Goal: Task Accomplishment & Management: Complete application form

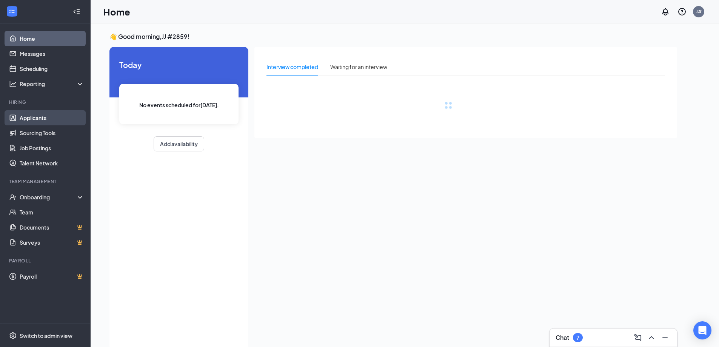
click at [47, 111] on link "Applicants" at bounding box center [52, 117] width 65 height 15
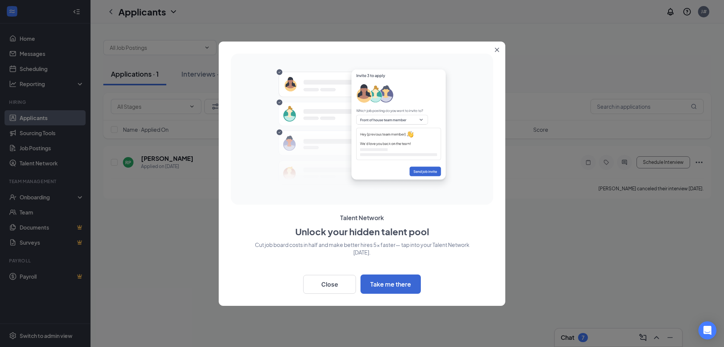
click at [501, 46] on button "Close" at bounding box center [499, 48] width 14 height 14
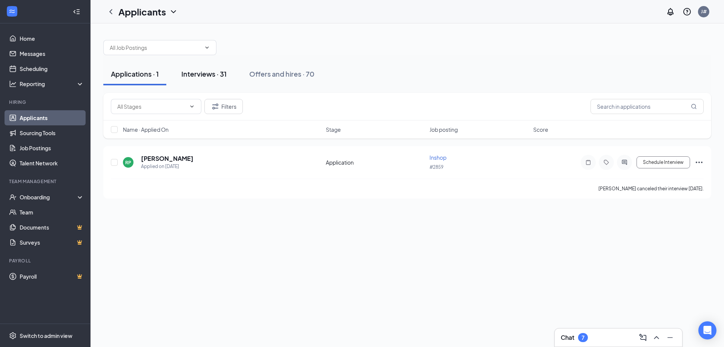
click at [211, 80] on button "Interviews · 31" at bounding box center [204, 74] width 60 height 23
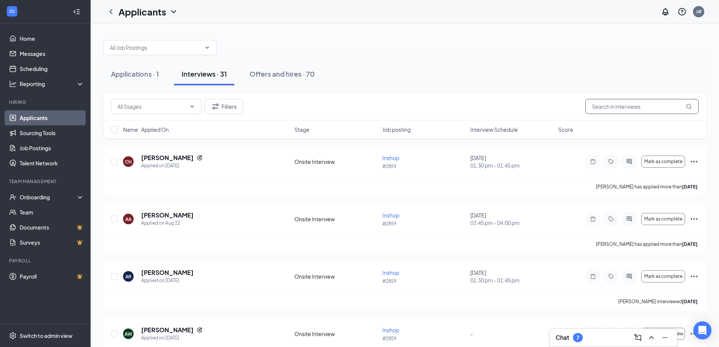
click at [636, 107] on input "text" at bounding box center [641, 106] width 113 height 15
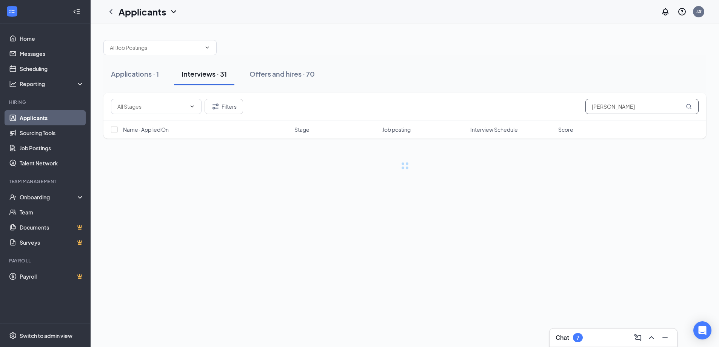
type input "emma"
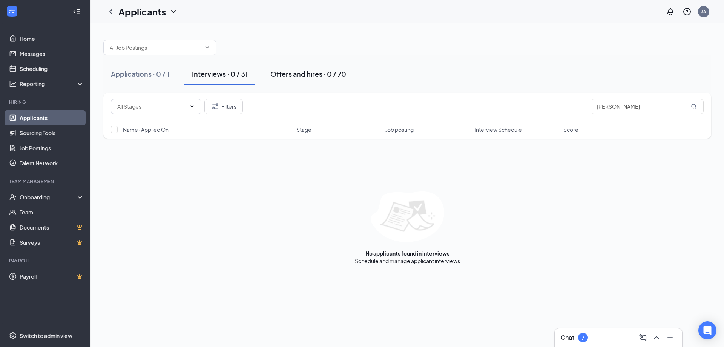
click at [313, 68] on button "Offers and hires · 0 / 70" at bounding box center [308, 74] width 91 height 23
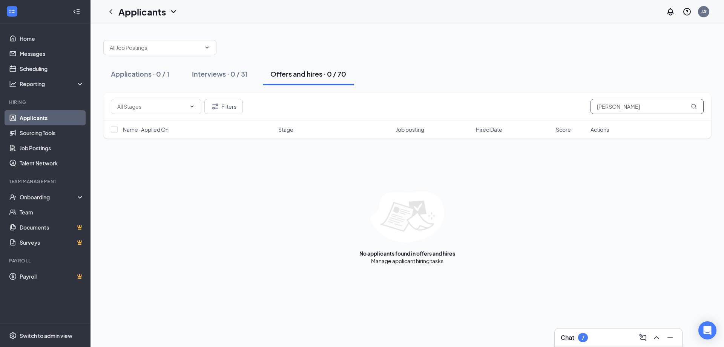
click at [693, 107] on icon "MagnifyingGlass" at bounding box center [694, 106] width 6 height 6
click at [626, 103] on input "emma" at bounding box center [647, 106] width 113 height 15
click at [562, 110] on div "Filters" at bounding box center [407, 106] width 593 height 15
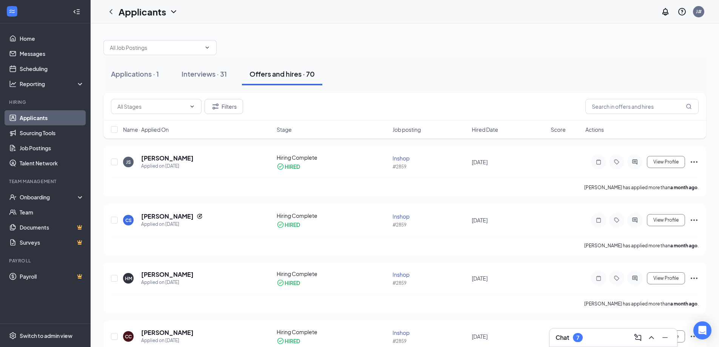
click at [208, 75] on div "Interviews · 31" at bounding box center [203, 73] width 45 height 9
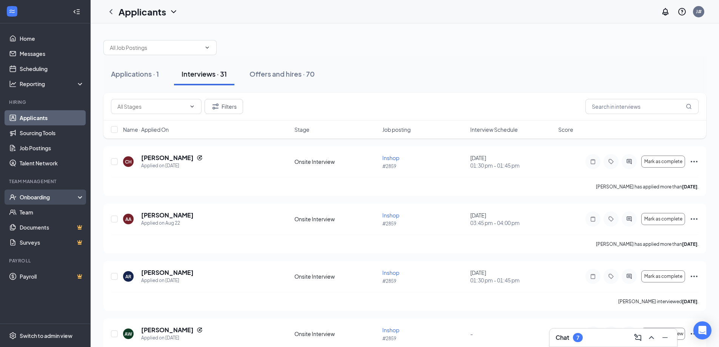
click at [78, 198] on icon at bounding box center [81, 198] width 6 height 0
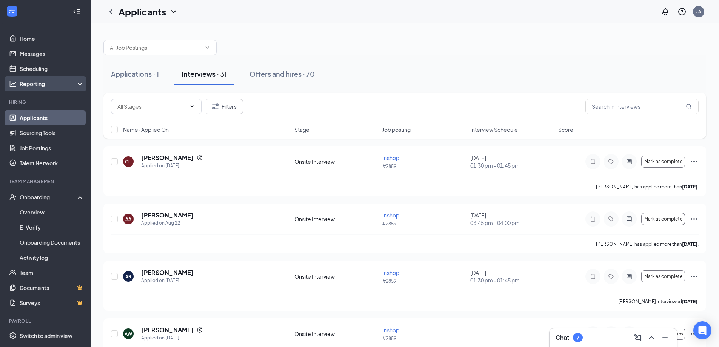
click at [78, 85] on icon at bounding box center [81, 85] width 6 height 0
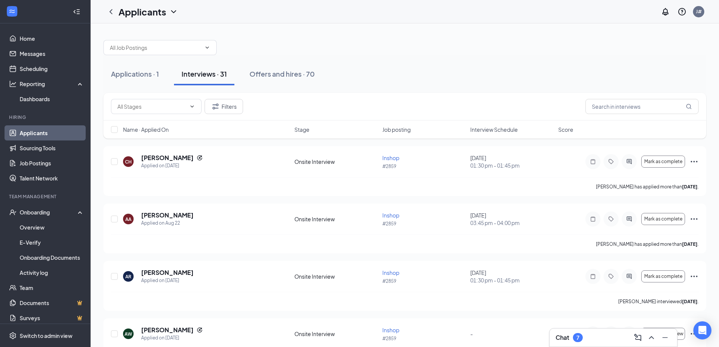
click at [170, 9] on icon "ChevronDown" at bounding box center [173, 11] width 9 height 9
click at [174, 15] on icon "ChevronDown" at bounding box center [173, 11] width 9 height 9
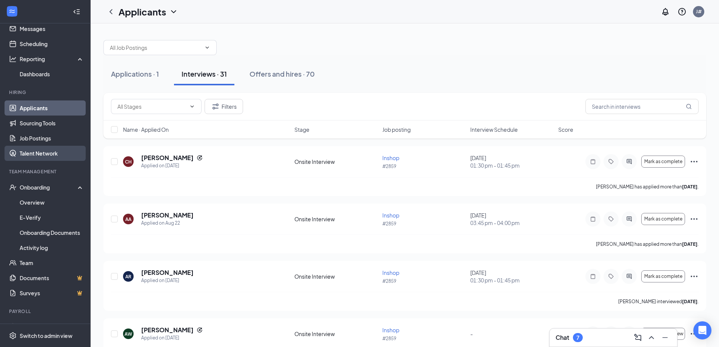
scroll to position [39, 0]
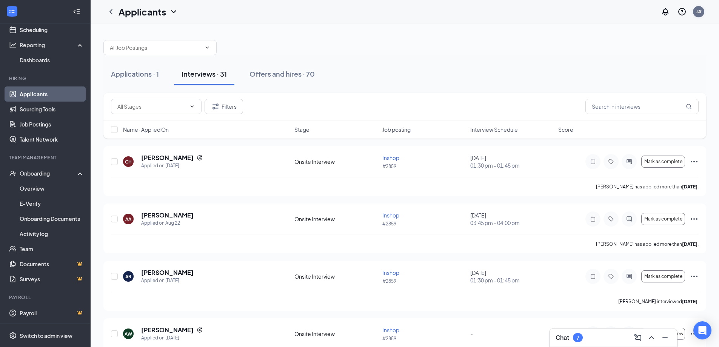
click at [701, 11] on div "J#" at bounding box center [699, 11] width 6 height 6
click at [75, 12] on icon "Collapse" at bounding box center [76, 11] width 3 height 5
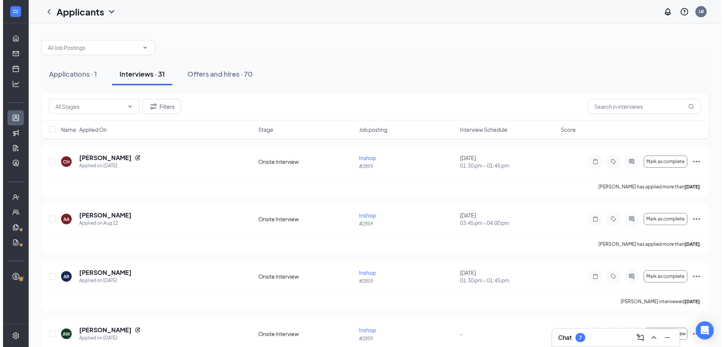
scroll to position [0, 0]
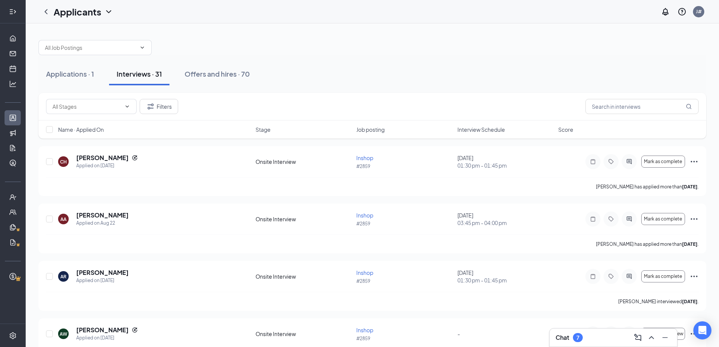
click at [13, 8] on icon "Expand" at bounding box center [13, 12] width 8 height 8
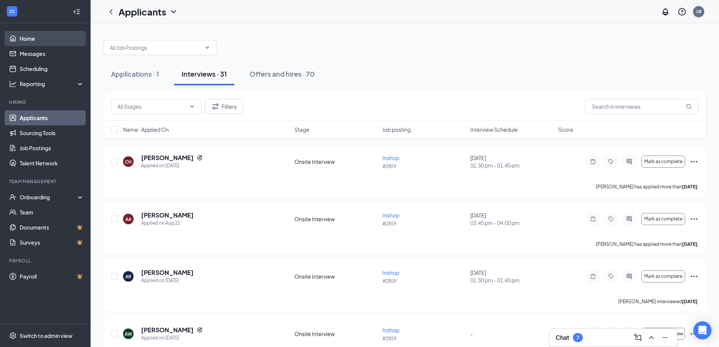
click at [34, 40] on link "Home" at bounding box center [52, 38] width 65 height 15
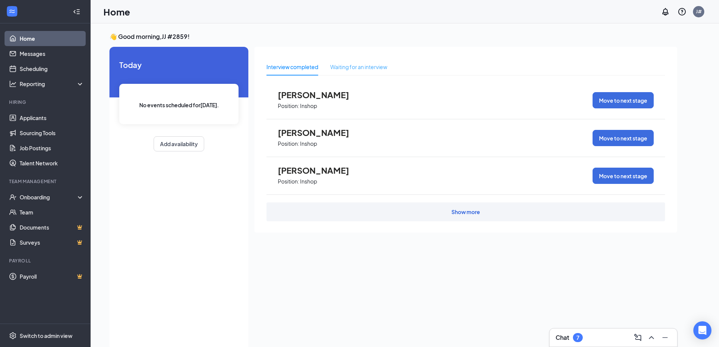
click at [361, 72] on div "Waiting for an interview" at bounding box center [358, 66] width 57 height 17
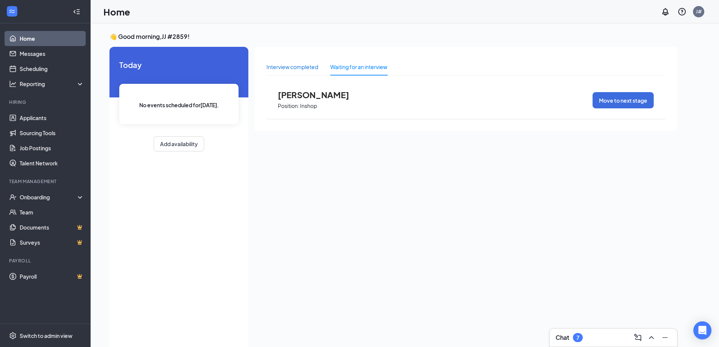
click at [300, 67] on div "Interview completed" at bounding box center [292, 67] width 52 height 8
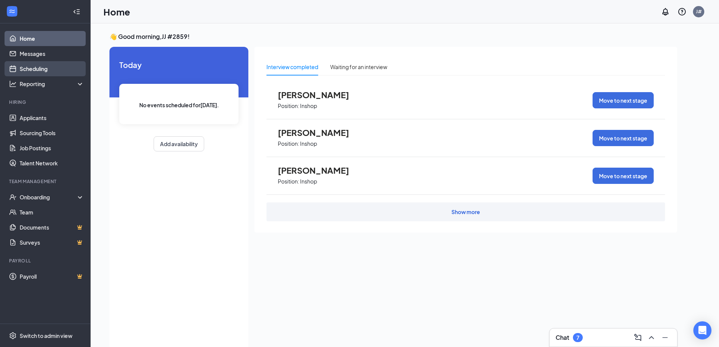
click at [60, 69] on link "Scheduling" at bounding box center [52, 68] width 65 height 15
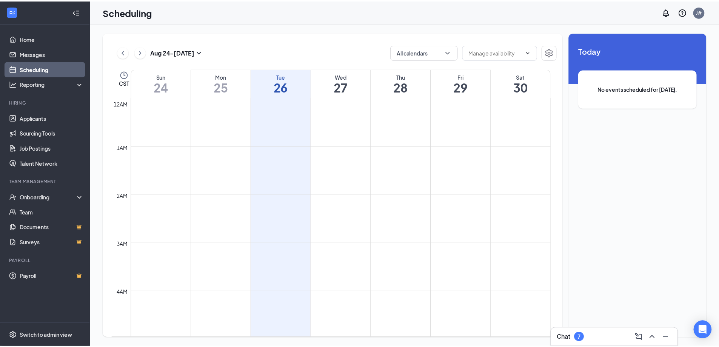
scroll to position [371, 0]
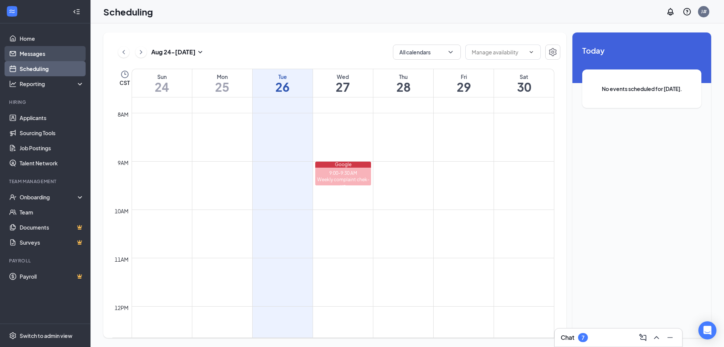
click at [61, 56] on link "Messages" at bounding box center [52, 53] width 65 height 15
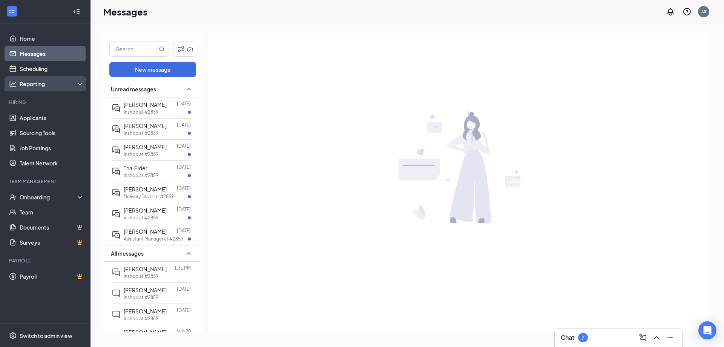
click at [80, 83] on div "Reporting" at bounding box center [45, 83] width 91 height 15
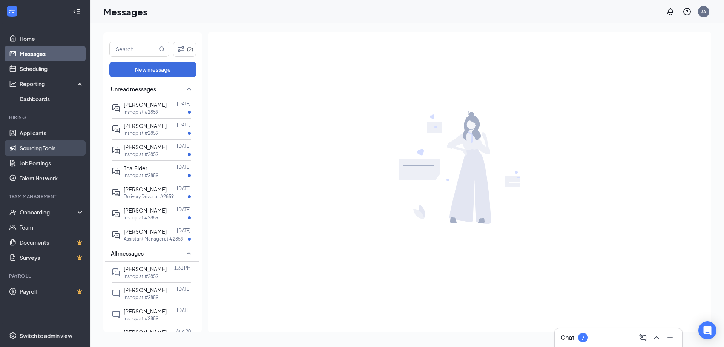
click at [59, 152] on link "Sourcing Tools" at bounding box center [52, 147] width 65 height 15
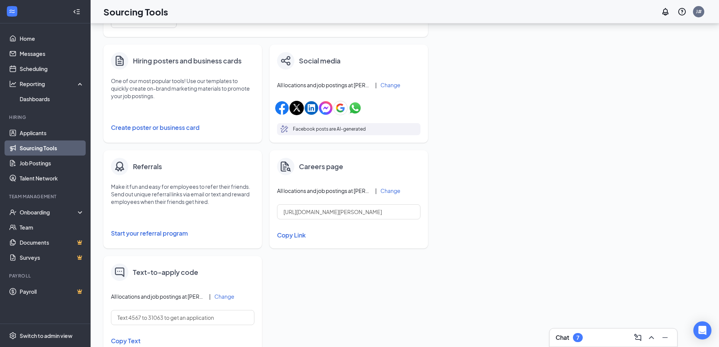
scroll to position [137, 0]
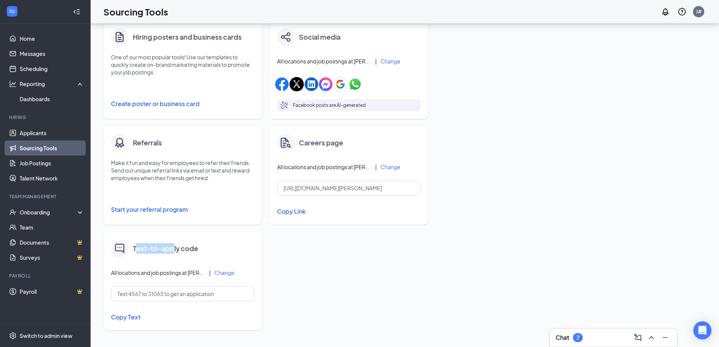
drag, startPoint x: 147, startPoint y: 246, endPoint x: 187, endPoint y: 247, distance: 40.4
click at [187, 247] on h4 "Text-to-apply code" at bounding box center [165, 248] width 65 height 11
click at [300, 255] on div "Invite prospects in Talent Network View qualified job prospects and invite them…" at bounding box center [269, 124] width 332 height 427
click at [25, 133] on link "Applicants" at bounding box center [52, 132] width 65 height 15
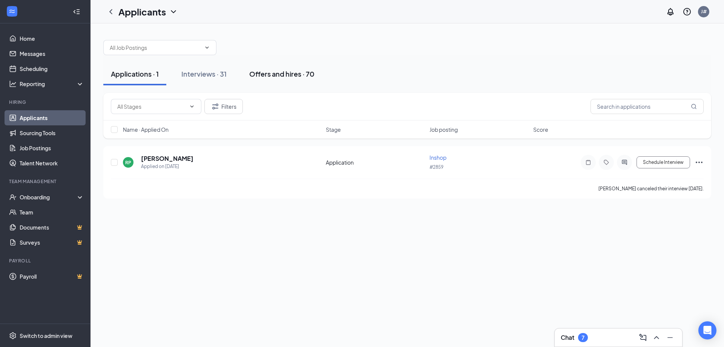
click at [272, 76] on div "Offers and hires · 70" at bounding box center [281, 73] width 65 height 9
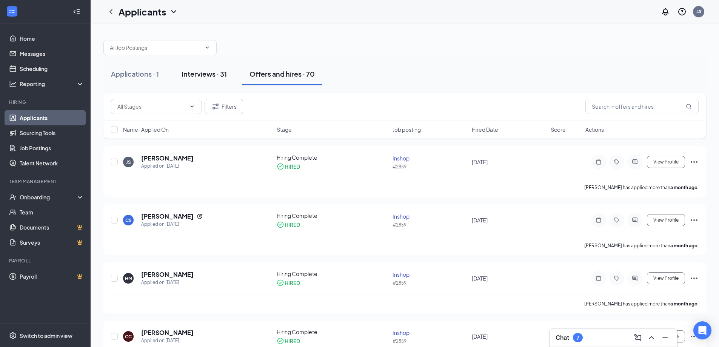
click at [217, 72] on div "Interviews · 31" at bounding box center [203, 73] width 45 height 9
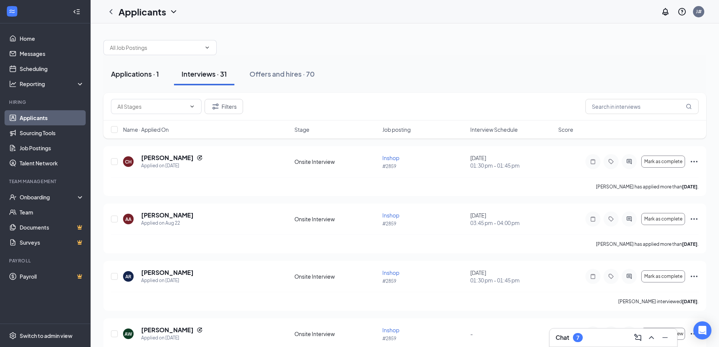
click at [131, 75] on div "Applications · 1" at bounding box center [135, 73] width 48 height 9
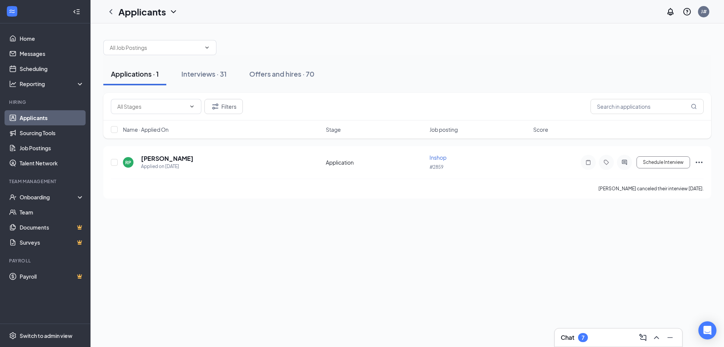
click at [404, 45] on div at bounding box center [407, 43] width 608 height 23
click at [220, 81] on button "Interviews · 31" at bounding box center [204, 74] width 60 height 23
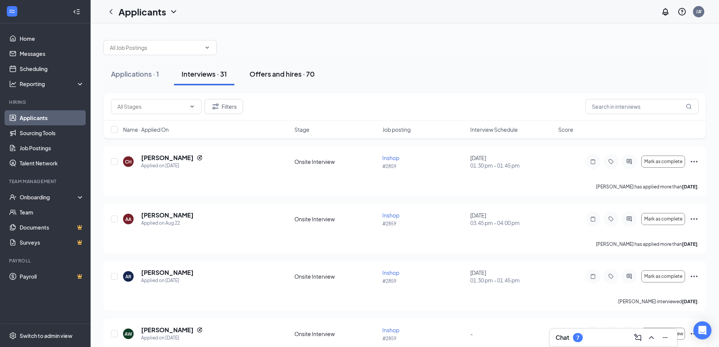
click at [276, 72] on div "Offers and hires · 70" at bounding box center [281, 73] width 65 height 9
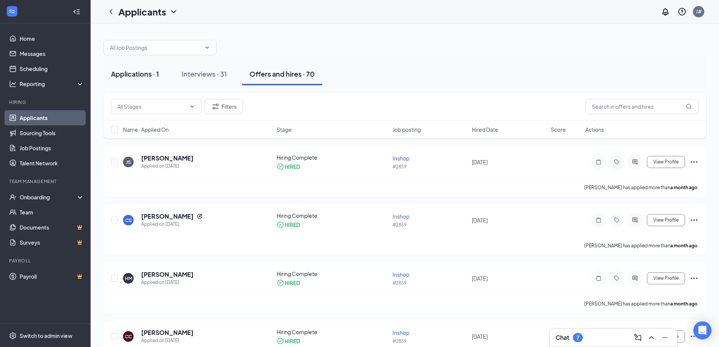
click at [140, 78] on div "Applications · 1" at bounding box center [135, 73] width 48 height 9
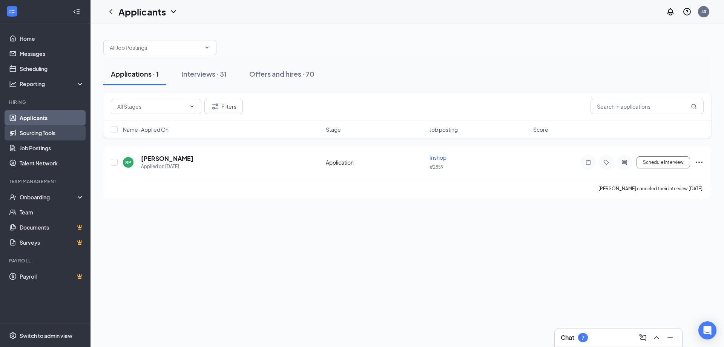
click at [55, 136] on link "Sourcing Tools" at bounding box center [52, 132] width 65 height 15
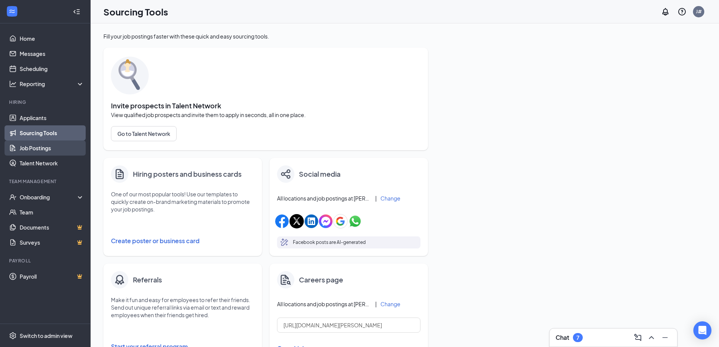
click at [46, 149] on link "Job Postings" at bounding box center [52, 147] width 65 height 15
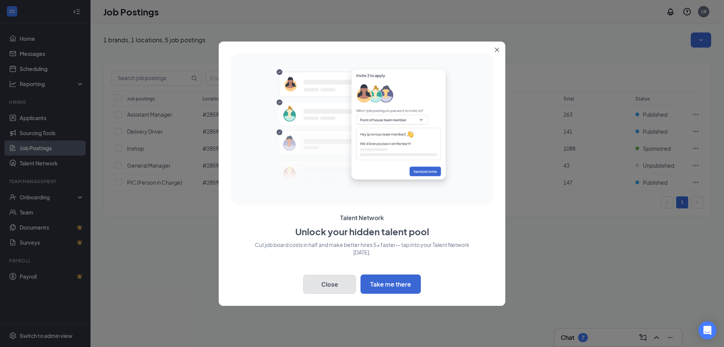
click at [332, 280] on button "Close" at bounding box center [329, 284] width 53 height 19
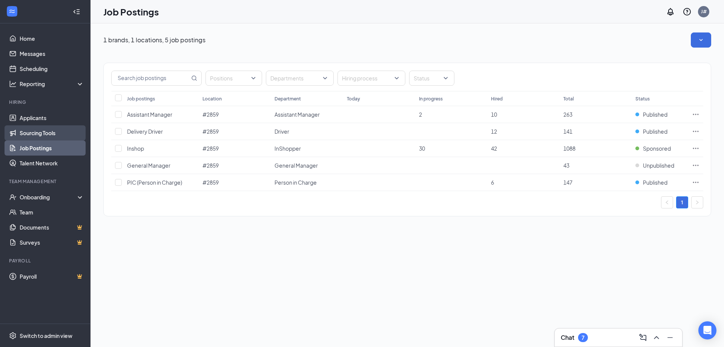
click at [51, 137] on link "Sourcing Tools" at bounding box center [52, 132] width 65 height 15
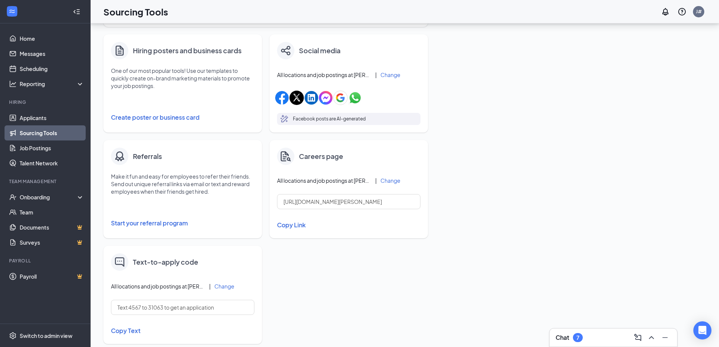
scroll to position [99, 0]
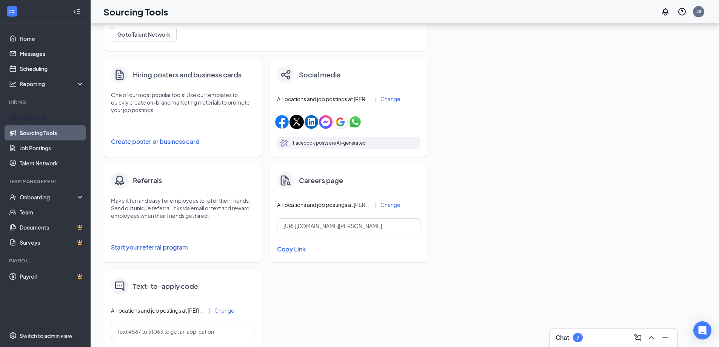
click at [36, 110] on li "Hiring Applicants Sourcing Tools Job Postings Talent Network" at bounding box center [45, 135] width 90 height 72
click at [36, 114] on link "Applicants" at bounding box center [52, 117] width 65 height 15
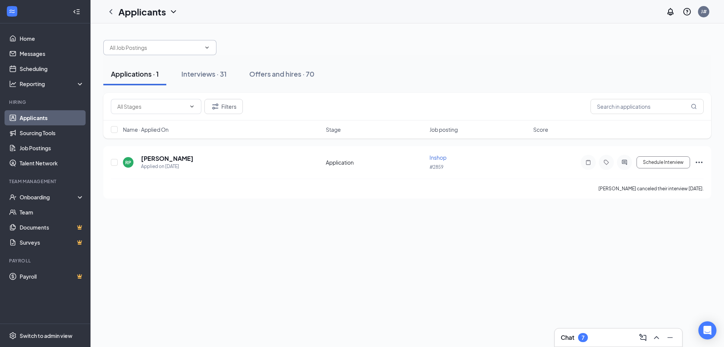
click at [199, 48] on input "text" at bounding box center [155, 47] width 91 height 8
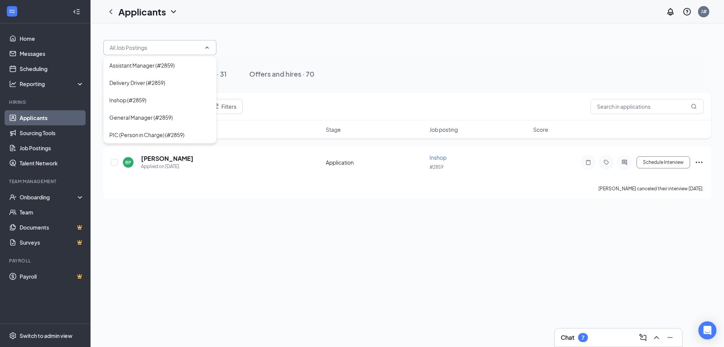
click at [206, 46] on icon "ChevronUp" at bounding box center [207, 48] width 6 height 6
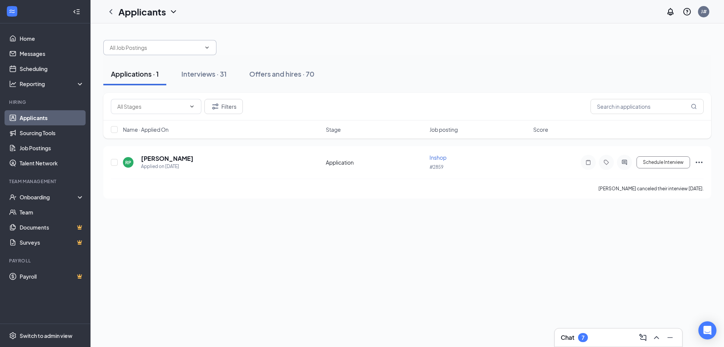
click at [206, 46] on icon "ChevronDown" at bounding box center [207, 48] width 6 height 6
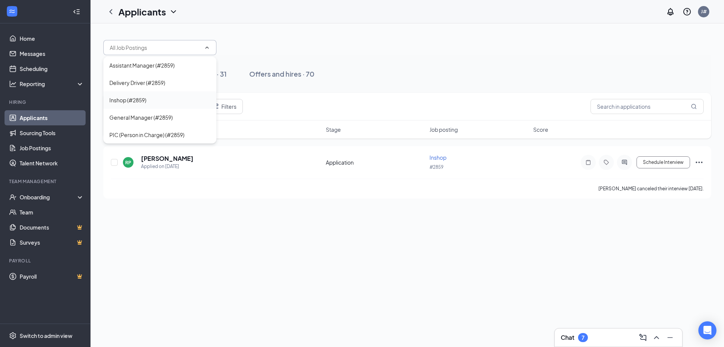
click at [160, 101] on div "Inshop (#2859)" at bounding box center [159, 100] width 101 height 8
type input "Inshop (#2859)"
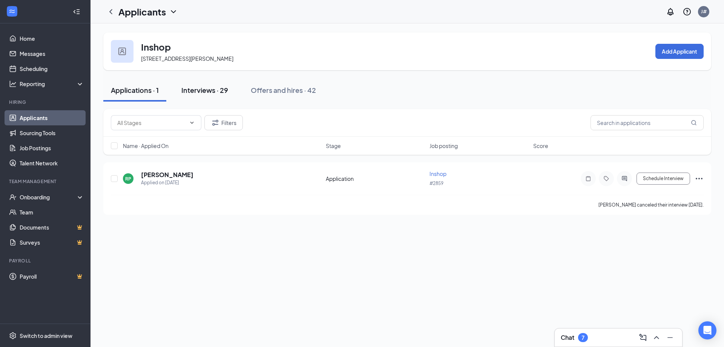
click at [198, 95] on button "Interviews · 29" at bounding box center [205, 90] width 62 height 23
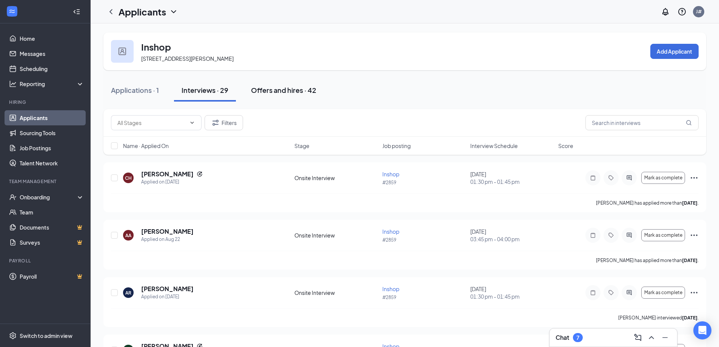
click at [314, 86] on div "Offers and hires · 42" at bounding box center [283, 89] width 65 height 9
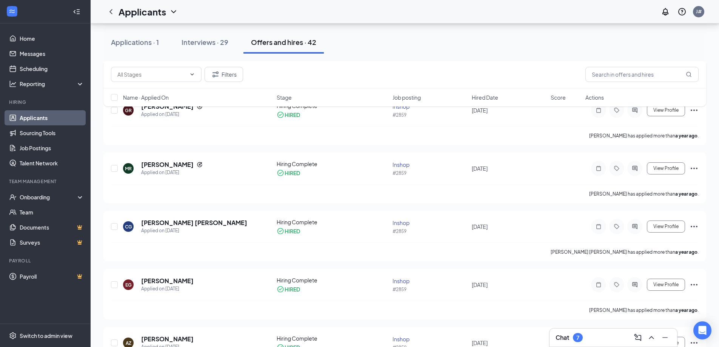
scroll to position [1509, 0]
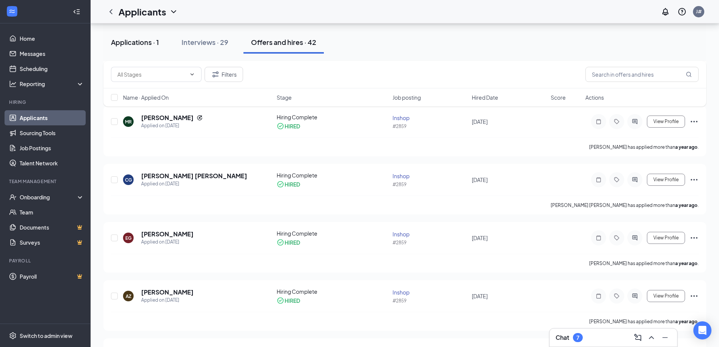
click at [143, 37] on button "Applications · 1" at bounding box center [134, 42] width 63 height 23
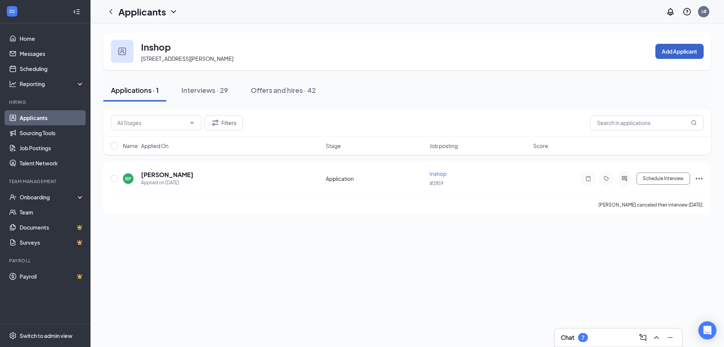
click at [683, 48] on button "Add Applicant" at bounding box center [680, 51] width 48 height 15
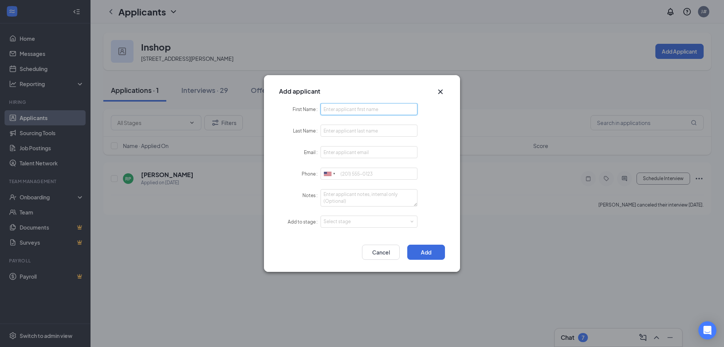
click at [375, 112] on input "First Name" at bounding box center [369, 109] width 97 height 12
type input "[PERSON_NAME]"
type input "[GEOGRAPHIC_DATA]"
click at [365, 160] on form "First Name Emma Last Name Colombo Email Phone United States + 1 United Kingdom …" at bounding box center [362, 170] width 166 height 134
click at [361, 151] on input "Email" at bounding box center [369, 152] width 97 height 12
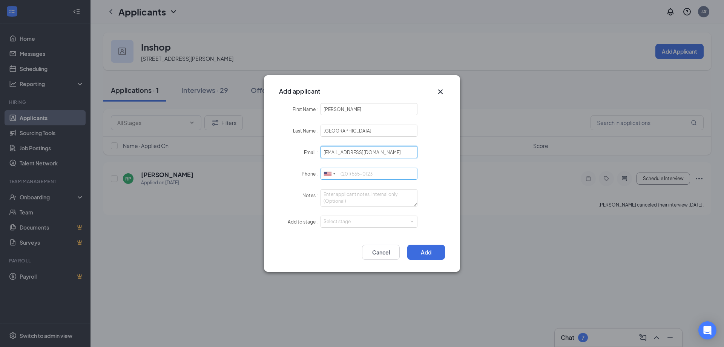
type input "[EMAIL_ADDRESS][DOMAIN_NAME]"
click at [358, 174] on input "Phone" at bounding box center [369, 173] width 97 height 12
click at [368, 221] on div "Select stage" at bounding box center [368, 222] width 88 height 8
type input "3144637292"
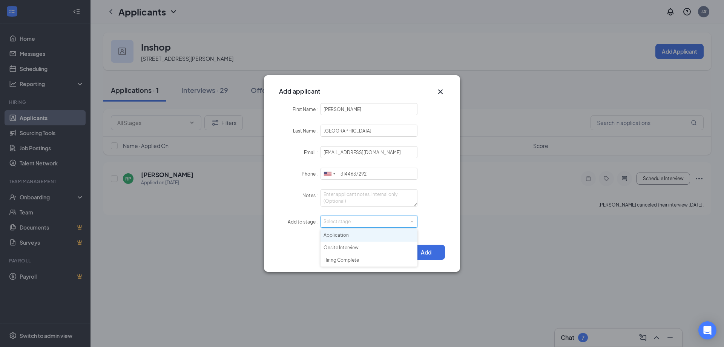
click at [346, 232] on li "Application" at bounding box center [369, 235] width 97 height 12
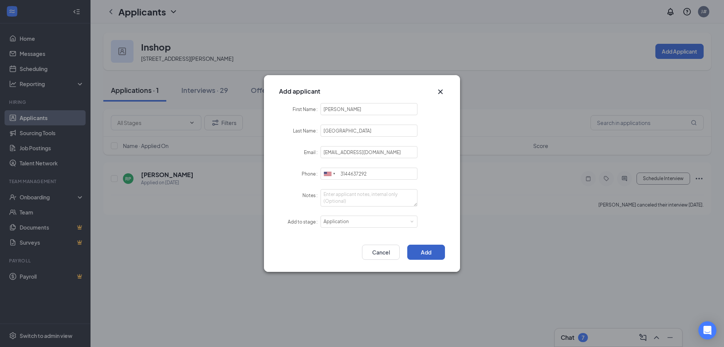
click at [434, 251] on button "Add" at bounding box center [426, 251] width 38 height 15
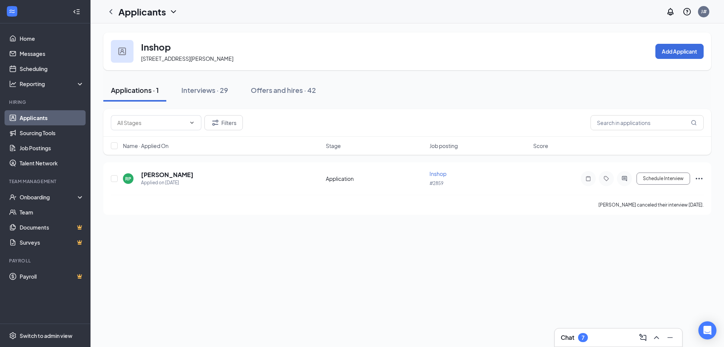
click at [147, 85] on div "Applications · 1" at bounding box center [135, 89] width 48 height 9
click at [188, 87] on div "Interviews · 29" at bounding box center [204, 89] width 47 height 9
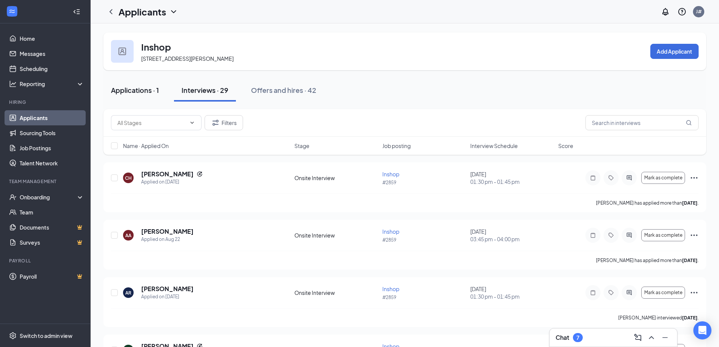
click at [144, 95] on button "Applications · 1" at bounding box center [134, 90] width 63 height 23
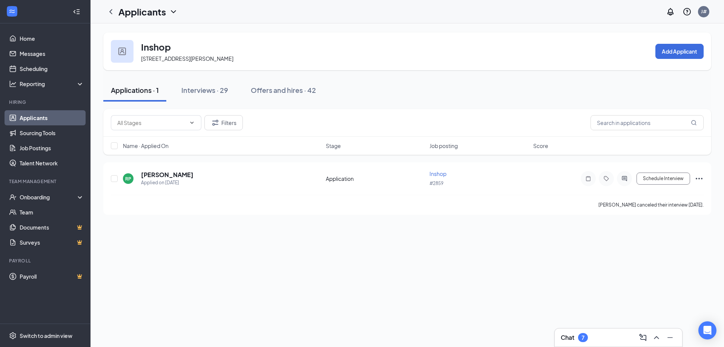
click at [164, 8] on h1 "Applicants" at bounding box center [142, 11] width 48 height 13
click at [175, 11] on icon "ChevronDown" at bounding box center [173, 11] width 5 height 3
click at [208, 87] on div "Interviews · 30" at bounding box center [205, 89] width 48 height 9
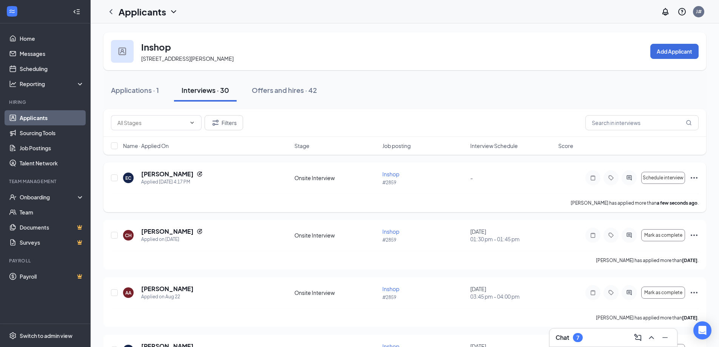
click at [695, 177] on icon "Ellipses" at bounding box center [693, 177] width 9 height 9
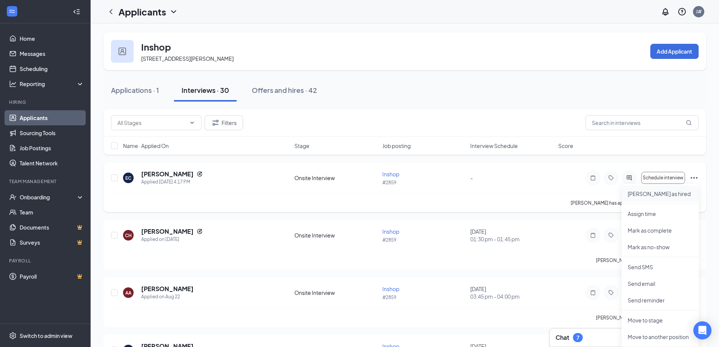
click at [657, 190] on p "[PERSON_NAME] as hired" at bounding box center [659, 194] width 65 height 8
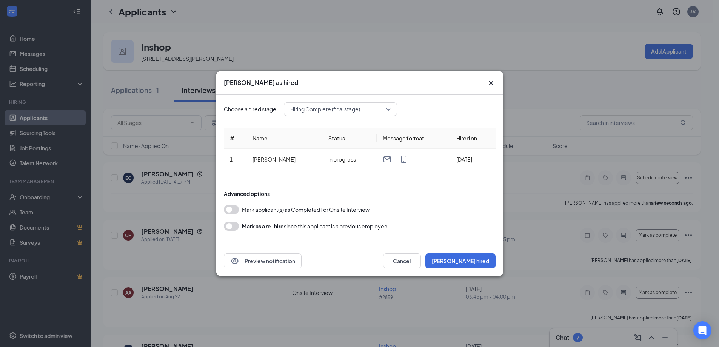
click at [493, 81] on icon "Cross" at bounding box center [490, 82] width 9 height 9
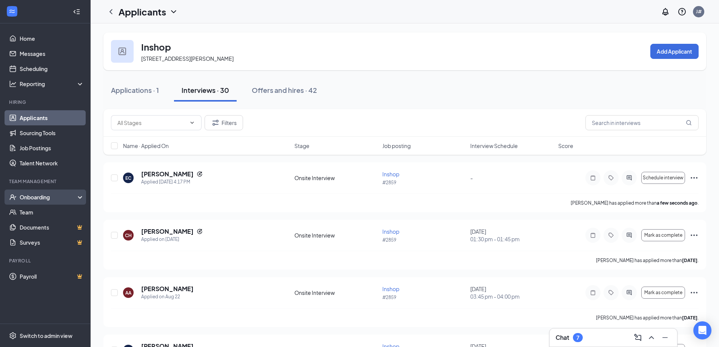
click at [65, 197] on div "Onboarding" at bounding box center [49, 197] width 58 height 8
click at [44, 198] on div "Onboarding" at bounding box center [49, 197] width 58 height 8
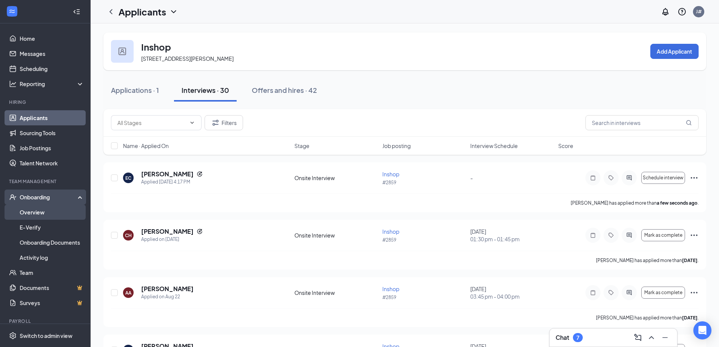
click at [46, 210] on link "Overview" at bounding box center [52, 211] width 65 height 15
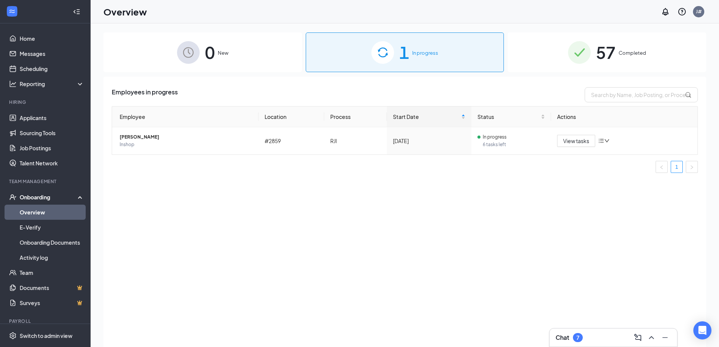
click at [187, 55] on img at bounding box center [188, 52] width 23 height 23
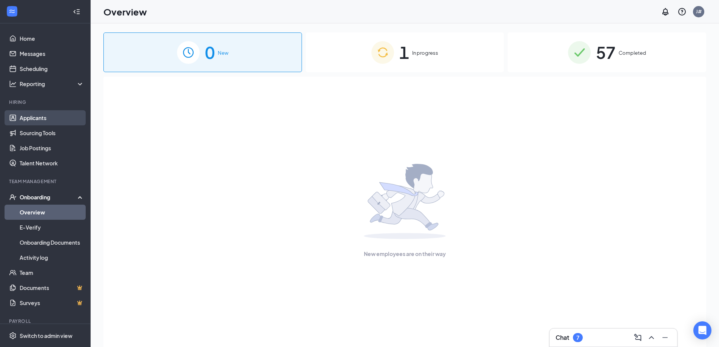
click at [51, 117] on link "Applicants" at bounding box center [52, 117] width 65 height 15
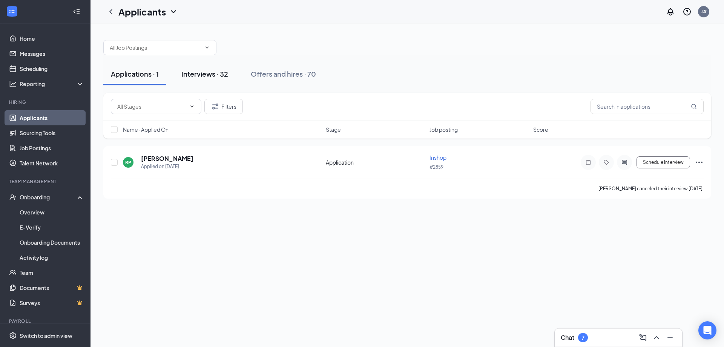
click at [209, 69] on button "Interviews · 32" at bounding box center [205, 74] width 62 height 23
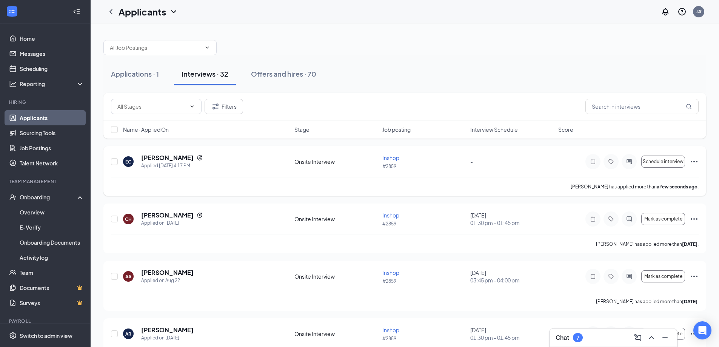
click at [695, 160] on icon "Ellipses" at bounding box center [693, 161] width 9 height 9
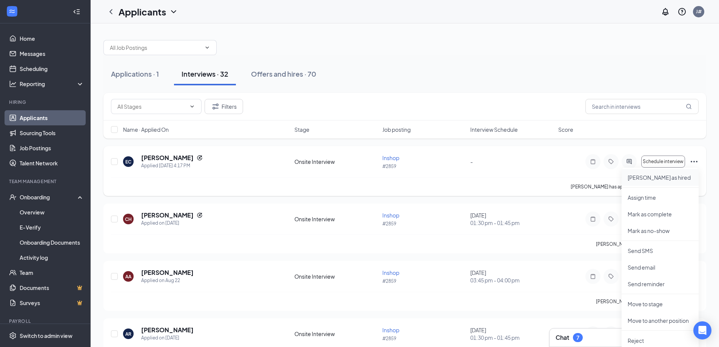
click at [684, 176] on p "[PERSON_NAME] as hired" at bounding box center [659, 178] width 65 height 8
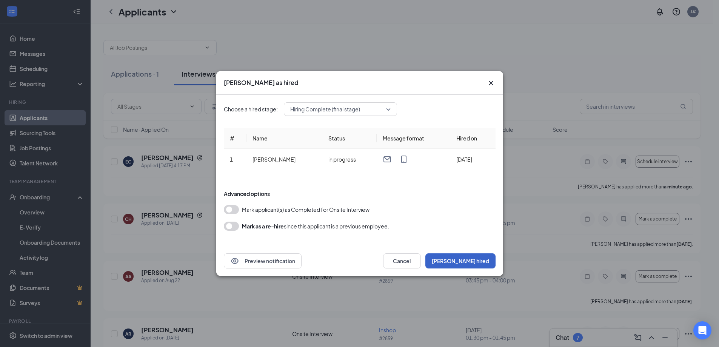
click at [483, 262] on button "[PERSON_NAME] hired" at bounding box center [460, 260] width 70 height 15
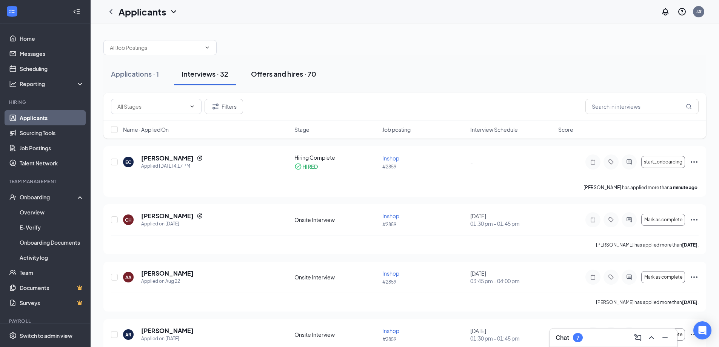
click at [271, 72] on div "Offers and hires · 70" at bounding box center [283, 73] width 65 height 9
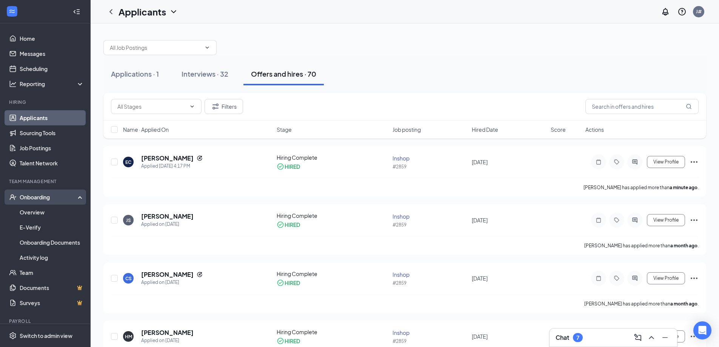
click at [49, 198] on div "Onboarding" at bounding box center [49, 197] width 58 height 8
click at [49, 200] on div "Onboarding" at bounding box center [49, 197] width 58 height 8
click at [51, 210] on link "Overview" at bounding box center [52, 211] width 65 height 15
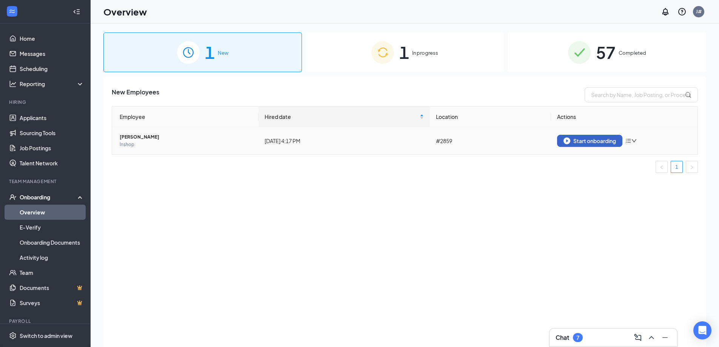
click at [607, 138] on div "Start onboarding" at bounding box center [589, 140] width 52 height 7
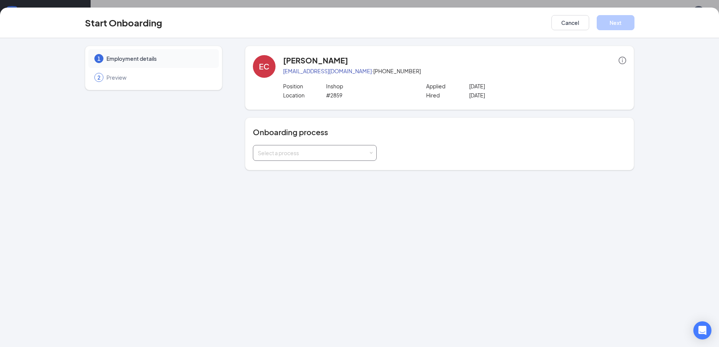
click at [335, 148] on div "Select a process" at bounding box center [315, 152] width 114 height 15
click at [302, 168] on li "RJI" at bounding box center [315, 169] width 124 height 14
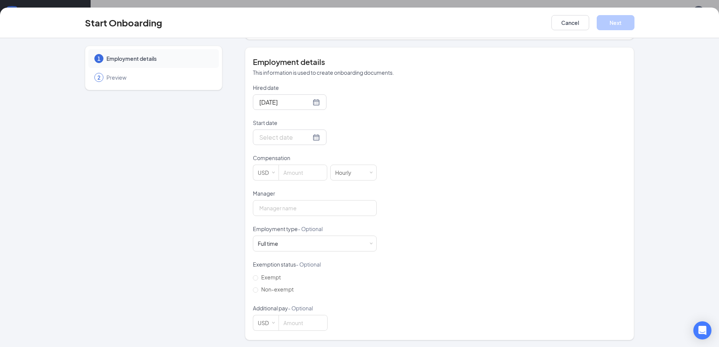
scroll to position [131, 0]
click at [306, 135] on div at bounding box center [289, 136] width 61 height 9
type input "[DATE]"
click at [289, 228] on div "26" at bounding box center [291, 226] width 9 height 9
click at [299, 171] on input at bounding box center [303, 171] width 48 height 15
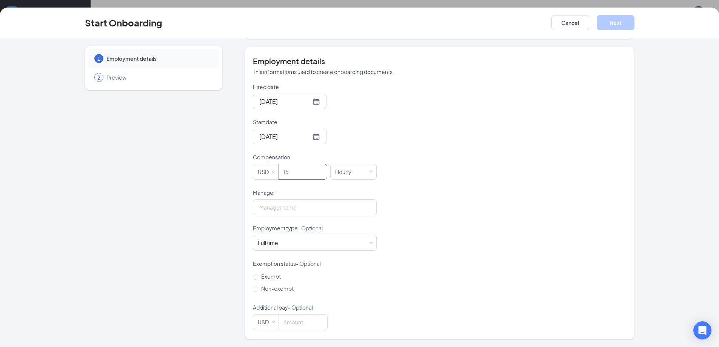
type input "15"
click at [430, 161] on div "Hired date [DATE] Start date [DATE] [DATE] Su Mo Tu We Th Fr Sa 27 28 29 30 31 …" at bounding box center [439, 206] width 373 height 247
click at [319, 210] on input "Manager" at bounding box center [315, 207] width 124 height 16
type input "[PERSON_NAME]"
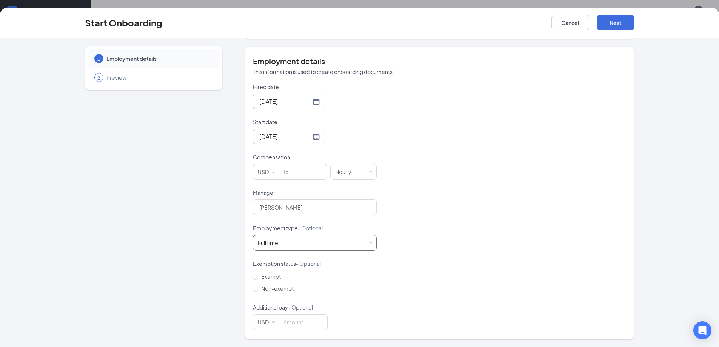
click at [352, 235] on div "Full time Works 30+ hours per week and is reasonably expected to work" at bounding box center [315, 243] width 124 height 16
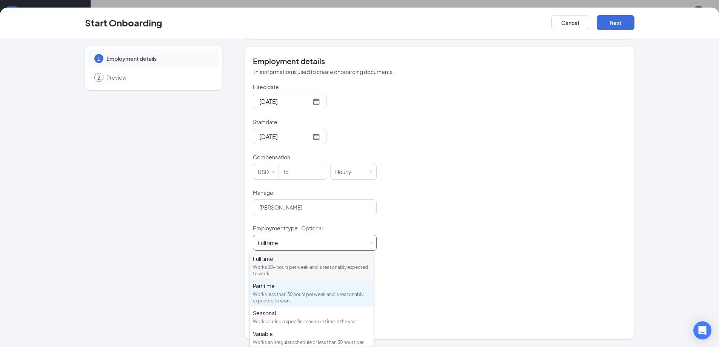
click at [357, 296] on div "Works less than 30 hours per week and is reasonably expected to work" at bounding box center [312, 297] width 118 height 13
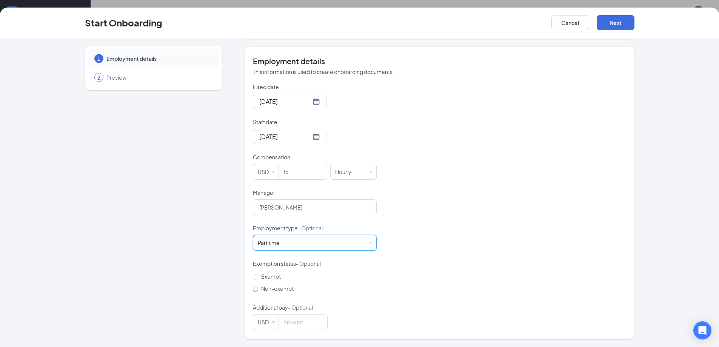
click at [283, 289] on span "Non-exempt" at bounding box center [277, 288] width 38 height 7
click at [258, 289] on input "Non-exempt" at bounding box center [255, 288] width 5 height 5
radio input "true"
click at [354, 245] on div "Part time Works less than 30 hours per week and is reasonably expected to work" at bounding box center [315, 242] width 114 height 15
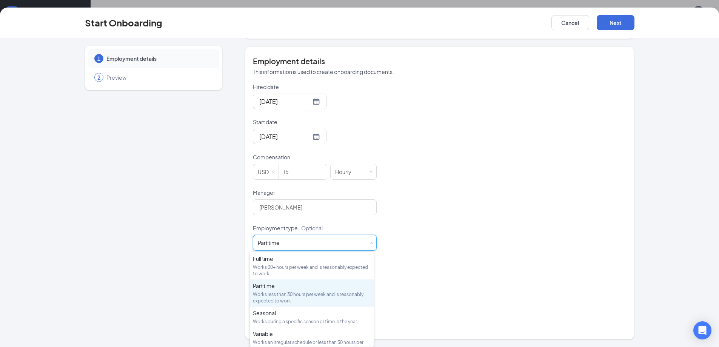
click at [432, 233] on div "Hired date [DATE] Start date [DATE] [DATE] Su Mo Tu We Th Fr Sa 27 28 29 30 31 …" at bounding box center [439, 206] width 373 height 247
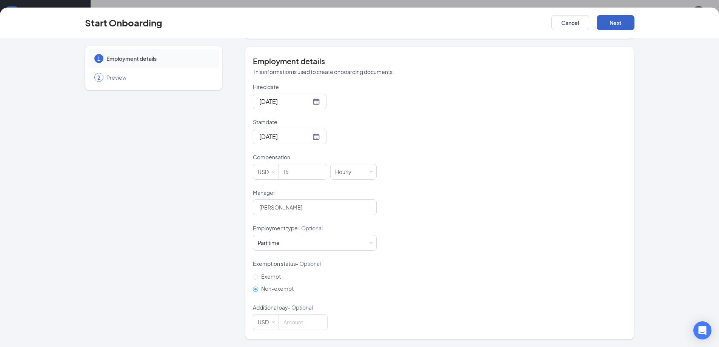
click at [611, 25] on button "Next" at bounding box center [615, 22] width 38 height 15
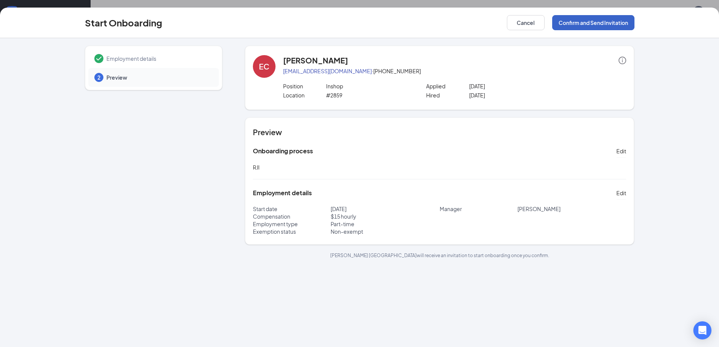
click at [606, 28] on button "Confirm and Send Invitation" at bounding box center [593, 22] width 82 height 15
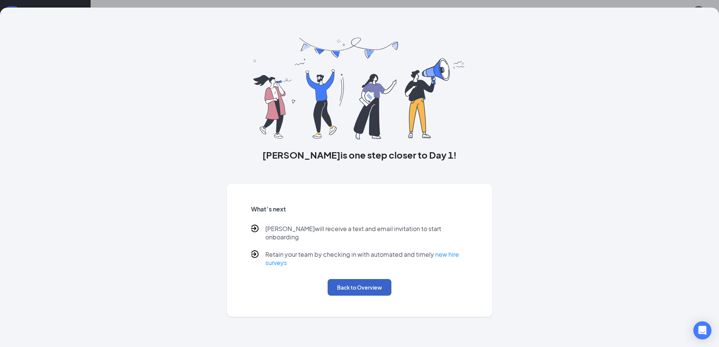
click at [363, 287] on button "Back to Overview" at bounding box center [359, 287] width 64 height 17
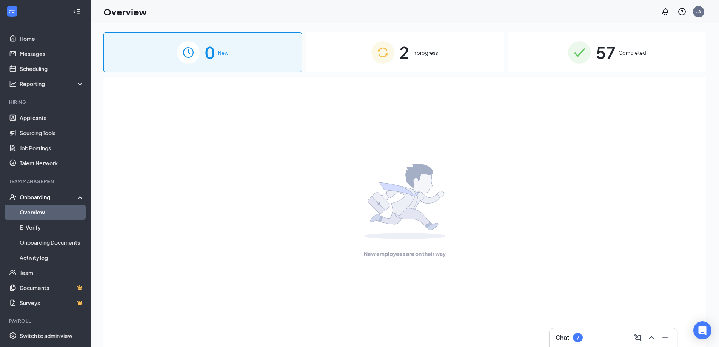
click at [392, 62] on img at bounding box center [382, 52] width 23 height 23
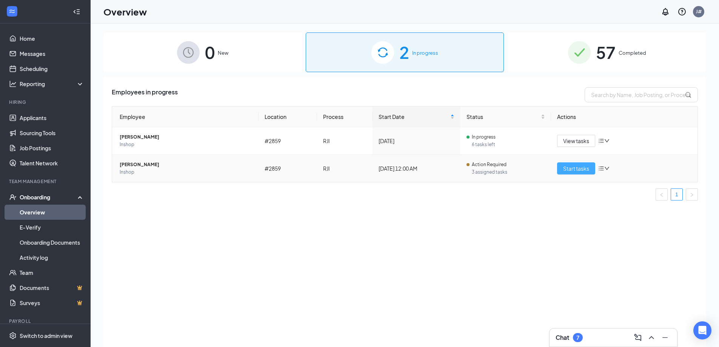
click at [564, 162] on button "Start tasks" at bounding box center [576, 168] width 38 height 12
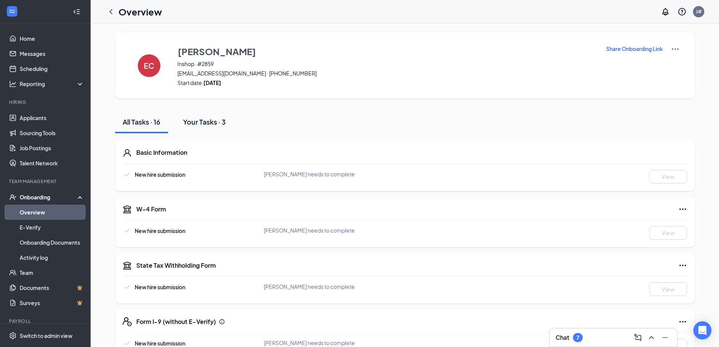
click at [213, 122] on div "Your Tasks · 3" at bounding box center [204, 121] width 43 height 9
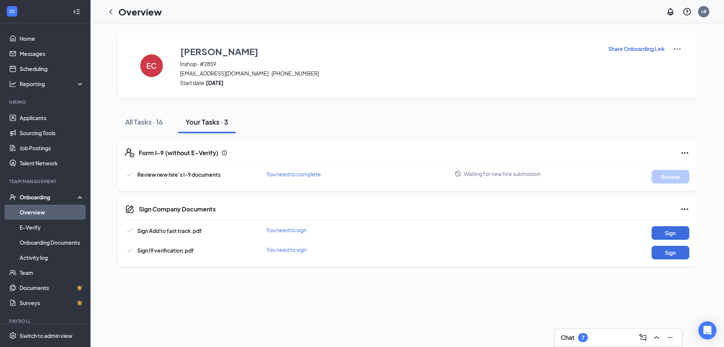
click at [135, 110] on div "EC [PERSON_NAME] Inshop · #2859 [EMAIL_ADDRESS][DOMAIN_NAME] · [PHONE_NUMBER] S…" at bounding box center [407, 149] width 579 height 234
click at [143, 117] on div "All Tasks · 16" at bounding box center [144, 121] width 38 height 9
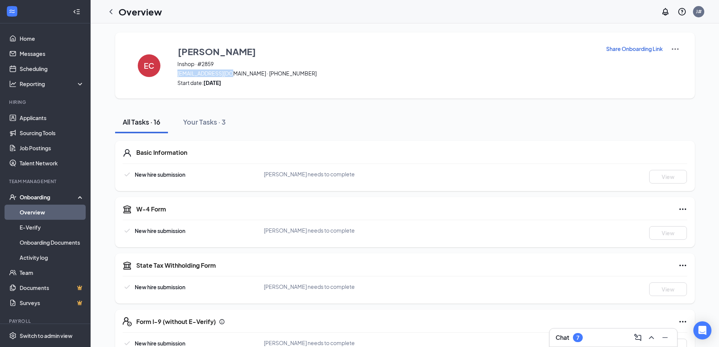
drag, startPoint x: 177, startPoint y: 74, endPoint x: 229, endPoint y: 77, distance: 51.4
click at [229, 77] on div "[PERSON_NAME] Inshop · #2859 [EMAIL_ADDRESS][DOMAIN_NAME] · [PHONE_NUMBER] Star…" at bounding box center [386, 66] width 419 height 42
copy span "[EMAIL_ADDRESS][DOMAIN_NAME]"
click at [200, 123] on div "Your Tasks · 3" at bounding box center [204, 121] width 43 height 9
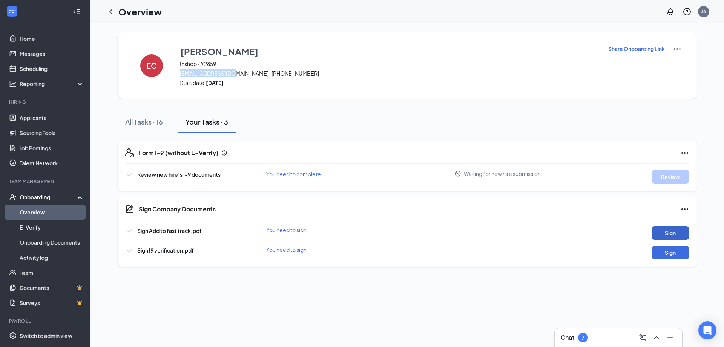
click at [665, 231] on button "Sign" at bounding box center [671, 233] width 38 height 14
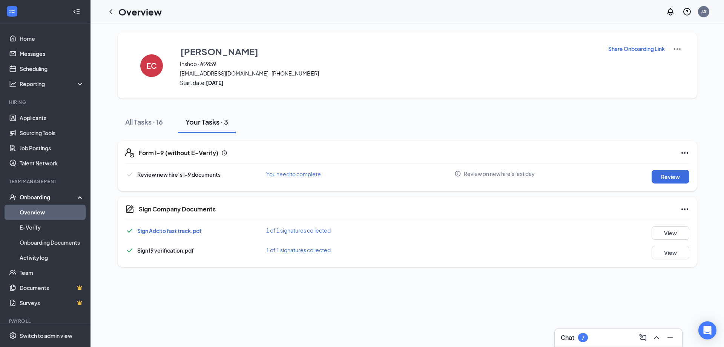
click at [599, 278] on div "EC [PERSON_NAME] Inshop · #2859 [EMAIL_ADDRESS][DOMAIN_NAME] · [PHONE_NUMBER] S…" at bounding box center [408, 184] width 634 height 323
click at [673, 177] on button "Review" at bounding box center [671, 177] width 38 height 14
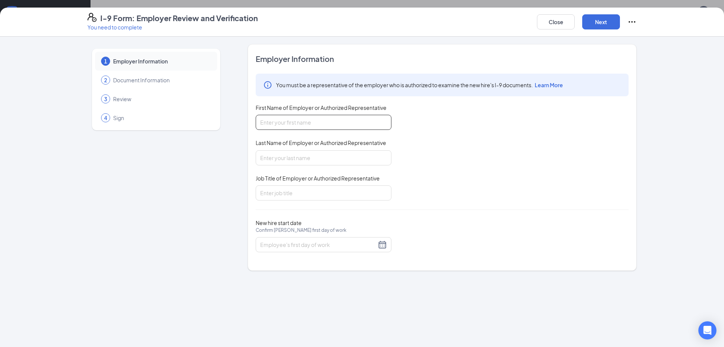
click at [295, 122] on input "First Name of Employer or Authorized Representative" at bounding box center [324, 122] width 136 height 15
type input "G"
type input "[PERSON_NAME]"
type input "General Manager"
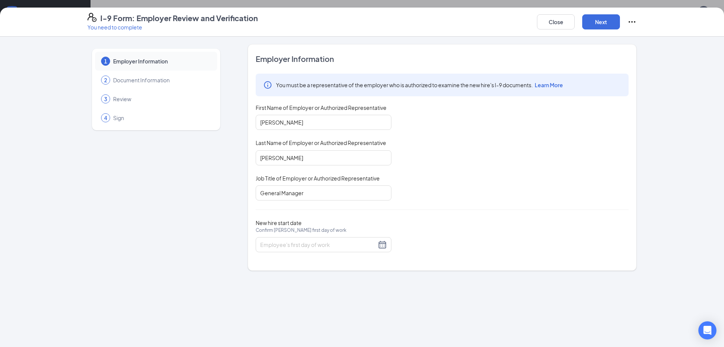
click at [441, 195] on div "You must be a representative of the employer who is authorized to examine the n…" at bounding box center [442, 137] width 373 height 127
click at [383, 246] on div at bounding box center [323, 244] width 127 height 9
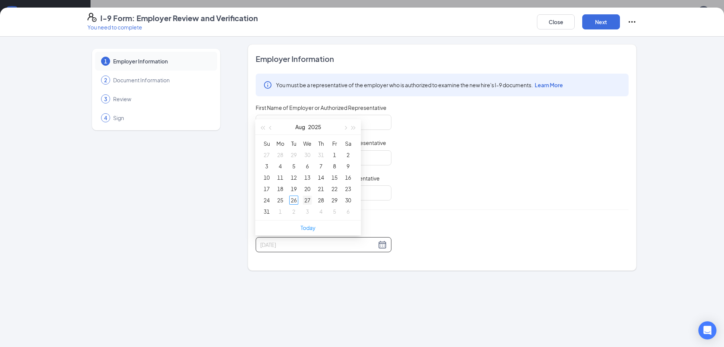
type input "[DATE]"
click at [304, 200] on div "27" at bounding box center [307, 199] width 9 height 9
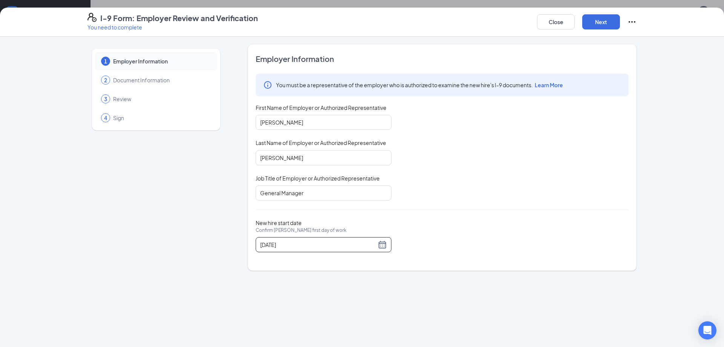
click at [450, 228] on div "New hire start date Confirm [PERSON_NAME][GEOGRAPHIC_DATA] first day of work [D…" at bounding box center [442, 235] width 373 height 33
click at [601, 22] on button "Next" at bounding box center [601, 21] width 38 height 15
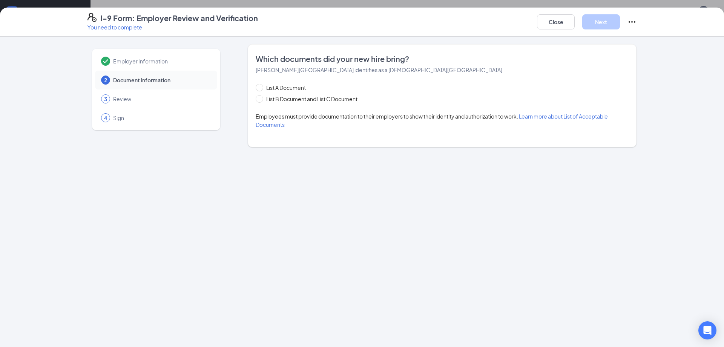
click at [584, 117] on span "Learn more about List of Acceptable Documents" at bounding box center [432, 120] width 352 height 15
click at [441, 46] on div "Which documents did your new hire bring? [PERSON_NAME][GEOGRAPHIC_DATA] identif…" at bounding box center [442, 95] width 389 height 103
click at [333, 99] on span "List B Document and List C Document" at bounding box center [311, 99] width 97 height 8
click at [261, 99] on input "List B Document and List C Document" at bounding box center [258, 97] width 5 height 5
radio input "true"
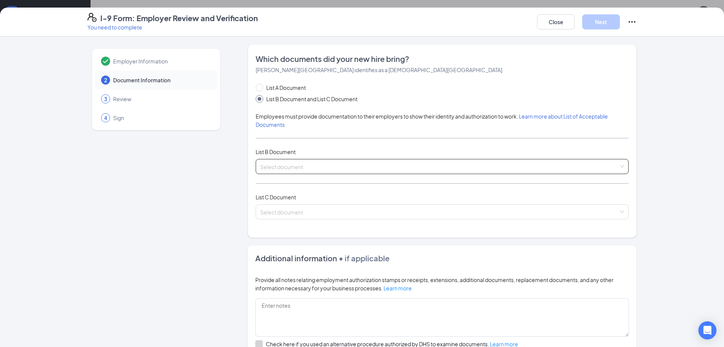
click at [304, 169] on input "search" at bounding box center [439, 164] width 359 height 11
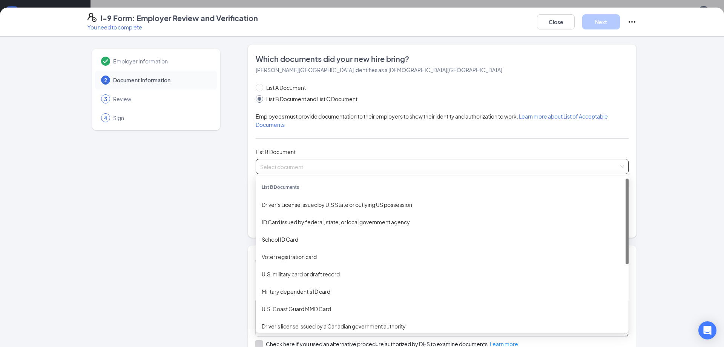
click at [241, 186] on div "Employer Information 2 Document Information 3 Review 4 Sign Which documents did…" at bounding box center [362, 241] width 549 height 394
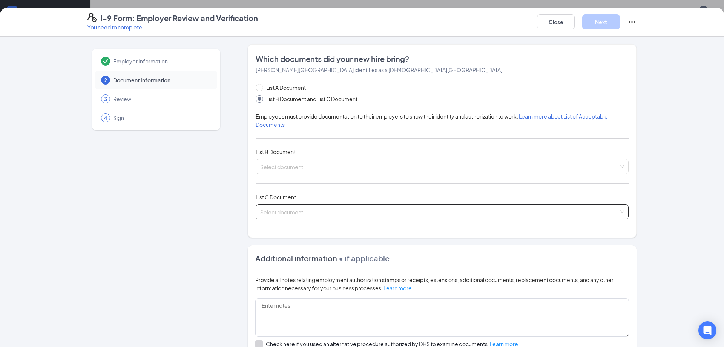
click at [290, 209] on input "search" at bounding box center [439, 209] width 359 height 11
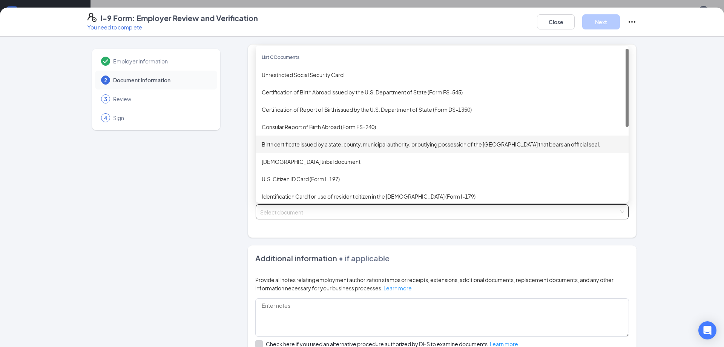
click at [330, 143] on div "Birth certificate issued by a state, county, municipal authority, or outlying p…" at bounding box center [442, 144] width 361 height 8
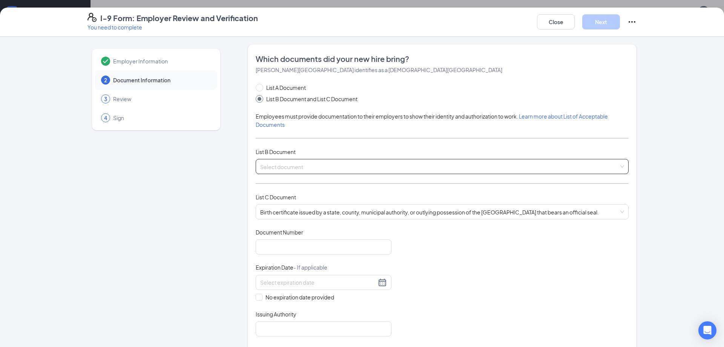
click at [295, 172] on span at bounding box center [439, 166] width 359 height 14
click at [482, 227] on div "List C Document Birth certificate issued by a state, county, municipal authorit…" at bounding box center [442, 210] width 373 height 35
click at [462, 242] on div "Document Title Birth certificate issued by a state, county, municipal authority…" at bounding box center [442, 282] width 373 height 108
click at [312, 170] on input "search" at bounding box center [439, 164] width 359 height 11
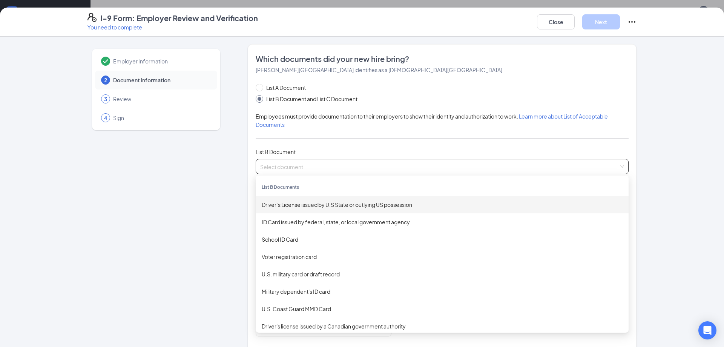
click at [310, 205] on div "Driver’s License issued by U.S State or outlying US possession" at bounding box center [442, 204] width 361 height 8
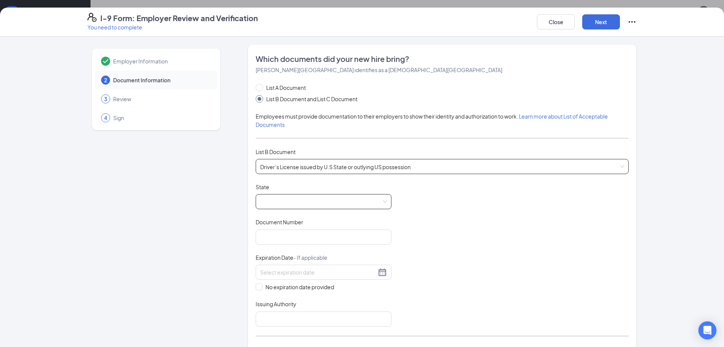
click at [313, 201] on span at bounding box center [323, 201] width 127 height 14
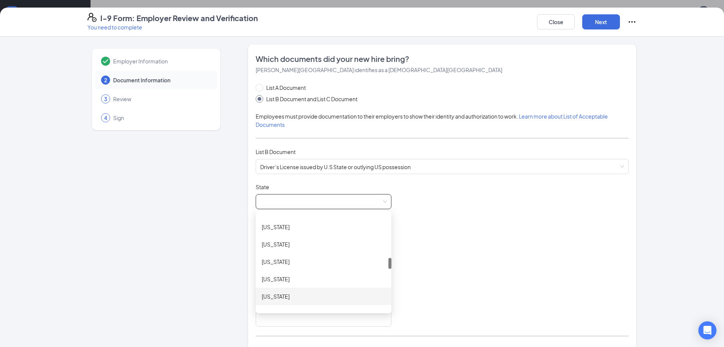
scroll to position [453, 0]
click at [286, 237] on div "[US_STATE]" at bounding box center [324, 238] width 124 height 8
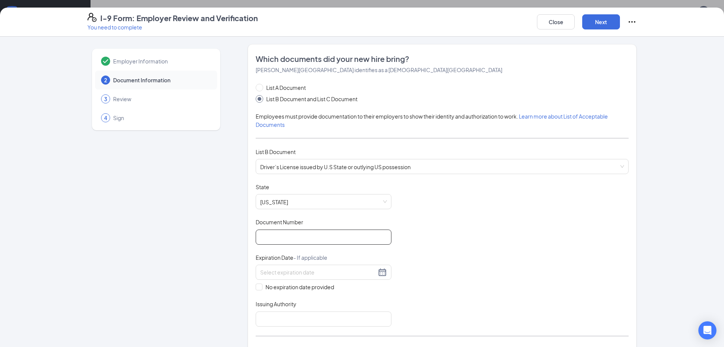
click at [308, 238] on input "Document Number" at bounding box center [324, 236] width 136 height 15
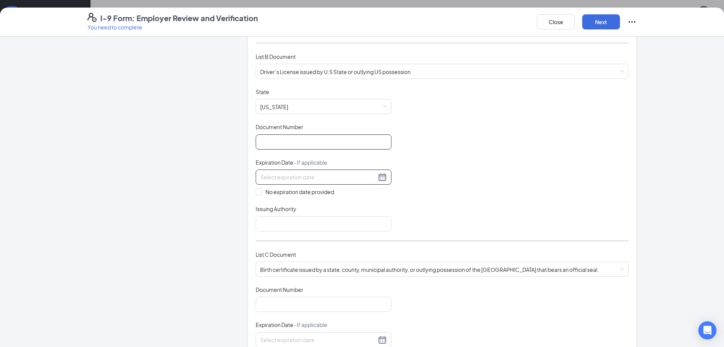
scroll to position [113, 0]
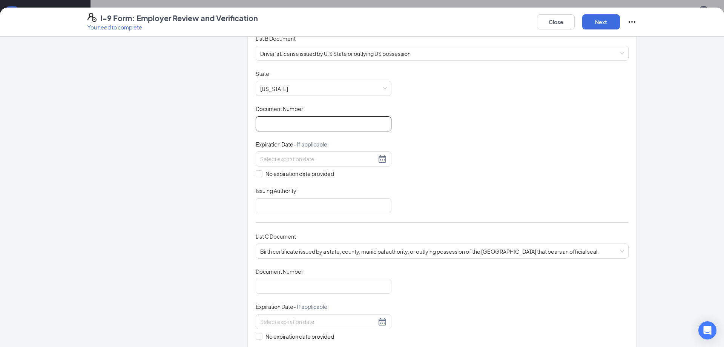
click at [301, 124] on input "Document Number" at bounding box center [324, 123] width 136 height 15
click at [278, 124] on input "Document Number" at bounding box center [324, 123] width 136 height 15
type input "149F300001"
click at [378, 157] on div at bounding box center [323, 158] width 127 height 9
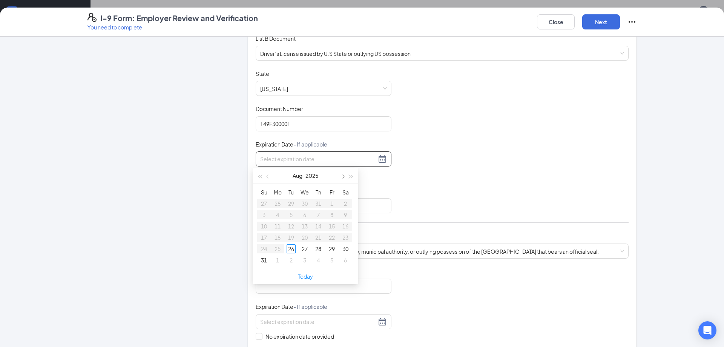
click at [341, 175] on button "button" at bounding box center [342, 175] width 8 height 15
click at [270, 175] on button "button" at bounding box center [268, 175] width 8 height 15
type input "[DATE]"
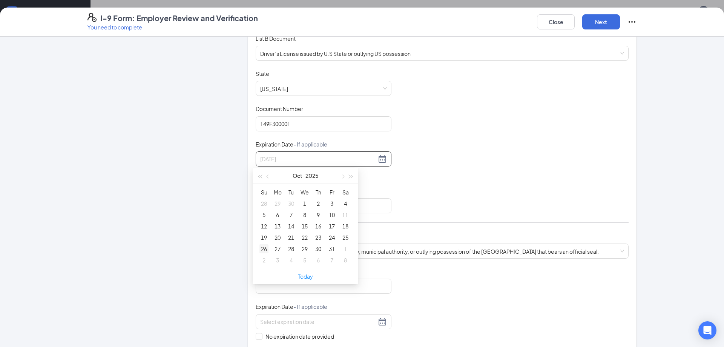
click at [265, 249] on div "26" at bounding box center [264, 248] width 9 height 9
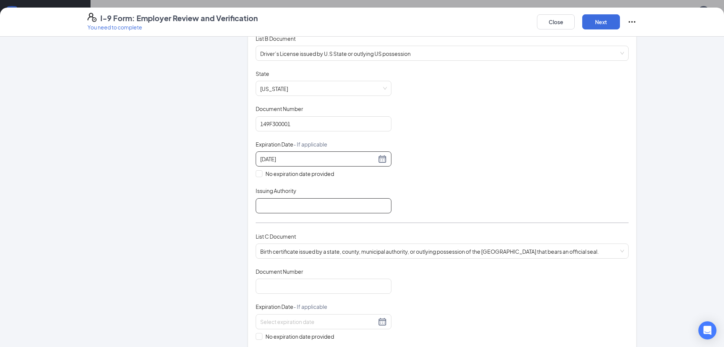
click at [281, 201] on input "Issuing Authority" at bounding box center [324, 205] width 136 height 15
type input "State of [US_STATE]"
click at [460, 201] on div "Document Title Driver’s License issued by U.S State or outlying US possession S…" at bounding box center [442, 141] width 373 height 143
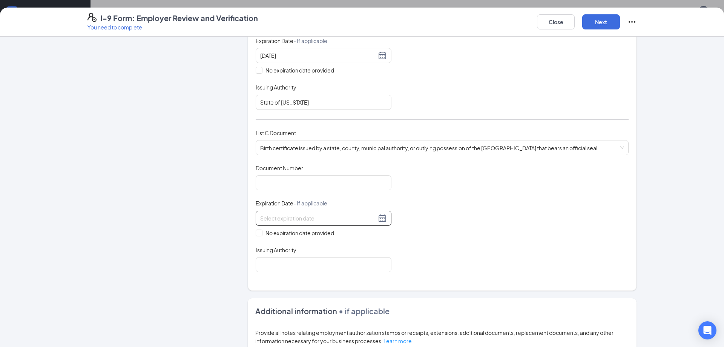
scroll to position [226, 0]
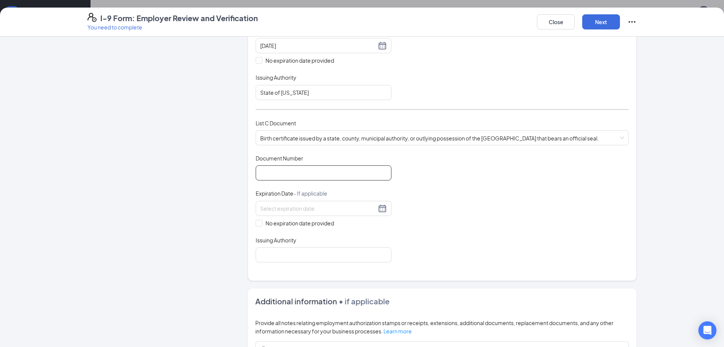
click at [343, 173] on input "Document Number" at bounding box center [324, 172] width 136 height 15
click at [466, 217] on div "Document Title Birth certificate issued by a state, county, municipal authority…" at bounding box center [442, 208] width 373 height 108
drag, startPoint x: 427, startPoint y: 149, endPoint x: 422, endPoint y: 149, distance: 4.9
click at [427, 149] on div "List C Document Birth certificate issued by a state, county, municipal authorit…" at bounding box center [442, 136] width 373 height 35
click at [344, 175] on input "Document Number" at bounding box center [324, 172] width 136 height 15
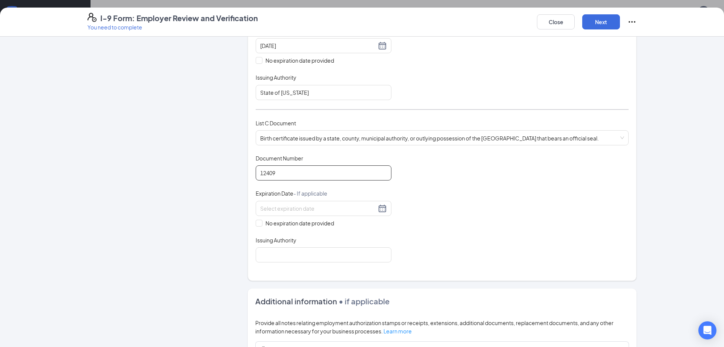
click at [340, 172] on input "12409" at bounding box center [324, 172] width 136 height 15
type input "12409313673"
click at [206, 218] on div "Employer Information 2 Document Information 3 Review 4 Sign" at bounding box center [156, 149] width 137 height 663
click at [198, 324] on div "Employer Information 2 Document Information 3 Review 4 Sign" at bounding box center [156, 149] width 137 height 663
click at [470, 214] on div "Document Title Birth certificate issued by a state, county, municipal authority…" at bounding box center [442, 208] width 373 height 108
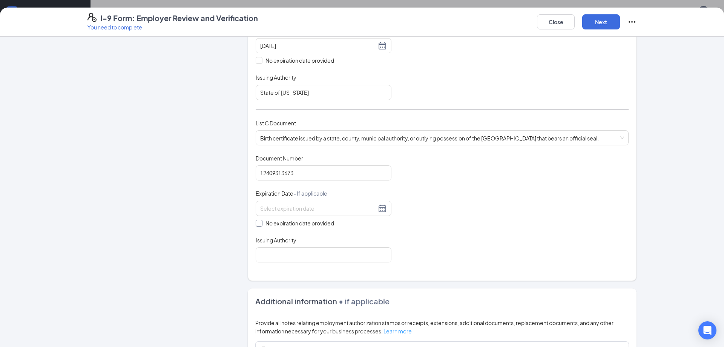
click at [317, 224] on span "No expiration date provided" at bounding box center [300, 223] width 75 height 8
click at [261, 224] on input "No expiration date provided" at bounding box center [258, 222] width 5 height 5
checkbox input "true"
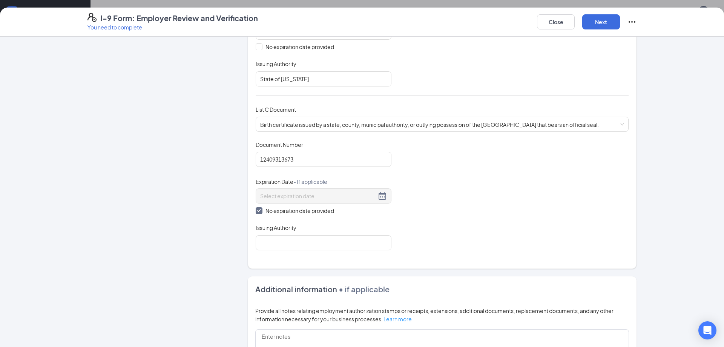
scroll to position [264, 0]
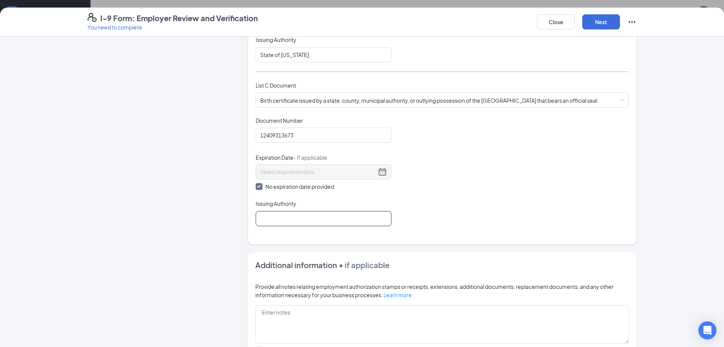
click at [293, 217] on input "Issuing Authority" at bounding box center [324, 218] width 136 height 15
click at [435, 210] on div "Document Title Birth certificate issued by a state, county, municipal authority…" at bounding box center [442, 171] width 373 height 109
click at [320, 231] on div "Which documents did your new hire bring? [PERSON_NAME][GEOGRAPHIC_DATA] identif…" at bounding box center [442, 12] width 373 height 446
click at [314, 214] on input "Issuing Authority" at bounding box center [324, 218] width 136 height 15
click at [279, 234] on div "Which documents did your new hire bring? [PERSON_NAME][GEOGRAPHIC_DATA] identif…" at bounding box center [442, 12] width 373 height 446
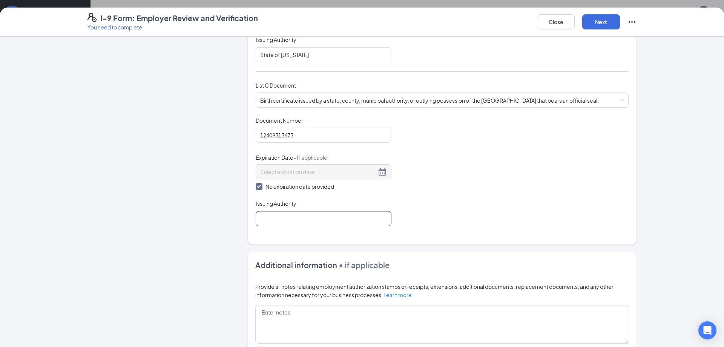
click at [287, 217] on input "Issuing Authority" at bounding box center [324, 218] width 136 height 15
type input "[US_STATE] Dept. of Health and Senior Services"
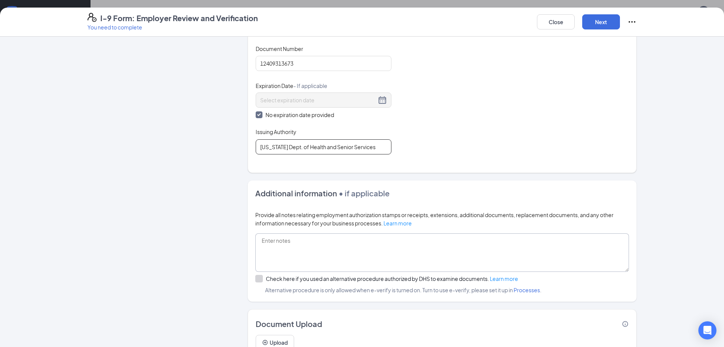
scroll to position [370, 0]
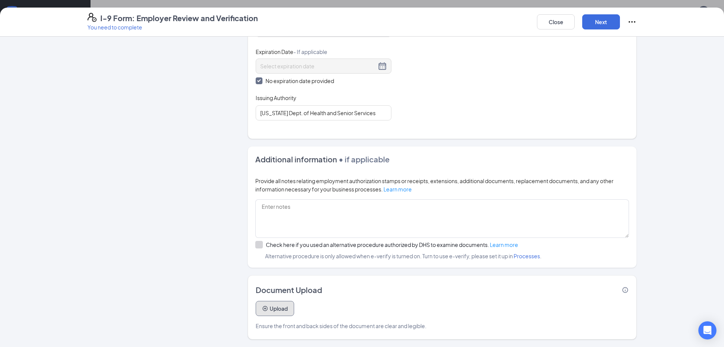
click at [267, 309] on button "Upload" at bounding box center [275, 308] width 38 height 15
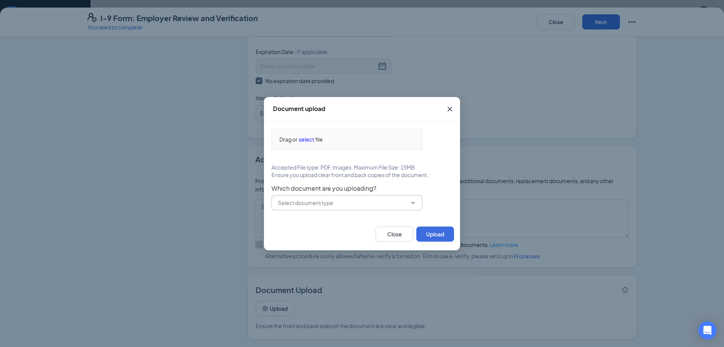
click at [412, 205] on icon "ChevronDown" at bounding box center [413, 203] width 6 height 6
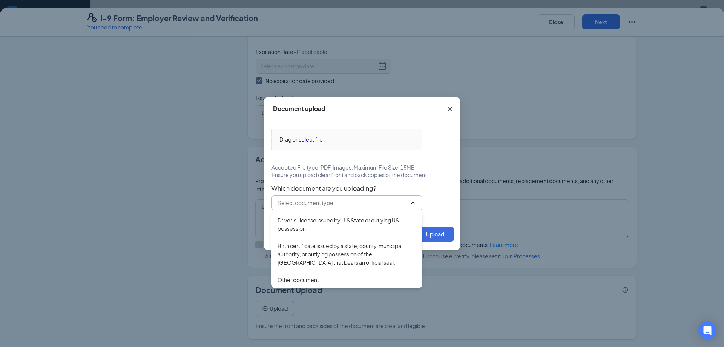
click at [412, 205] on icon "ChevronUp" at bounding box center [413, 203] width 6 height 6
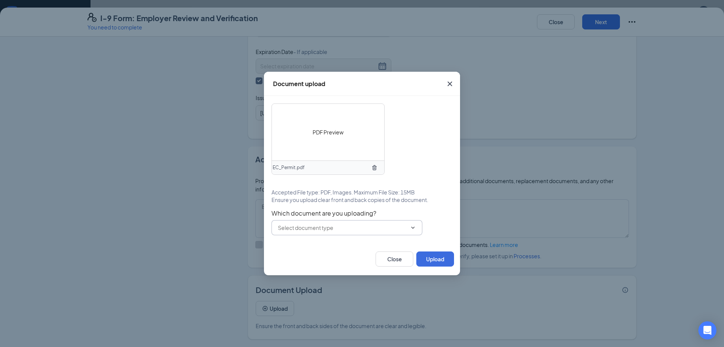
click at [336, 180] on div "PDF Preview EC_Permit.pdf Accepted File type: PDF, Images. Maximum File Size: 1…" at bounding box center [362, 169] width 181 height 132
click at [364, 227] on input "text" at bounding box center [342, 227] width 129 height 8
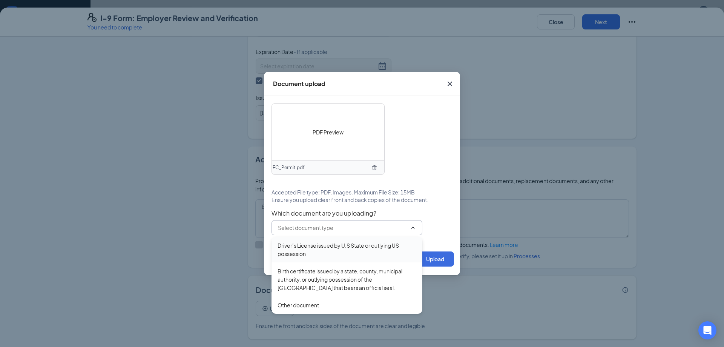
click at [321, 247] on div "Driver’s License issued by U.S State or outlying US possession" at bounding box center [347, 249] width 139 height 17
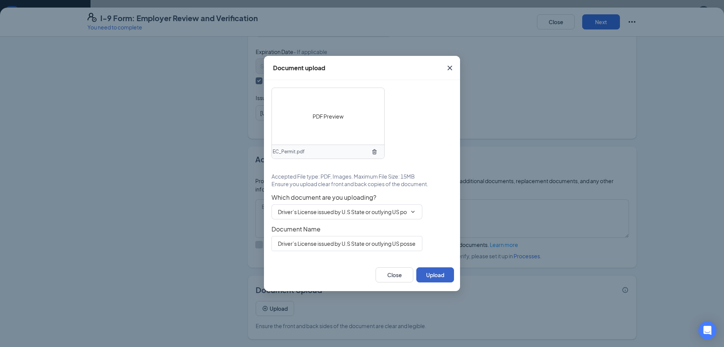
click at [432, 275] on button "Upload" at bounding box center [435, 274] width 38 height 15
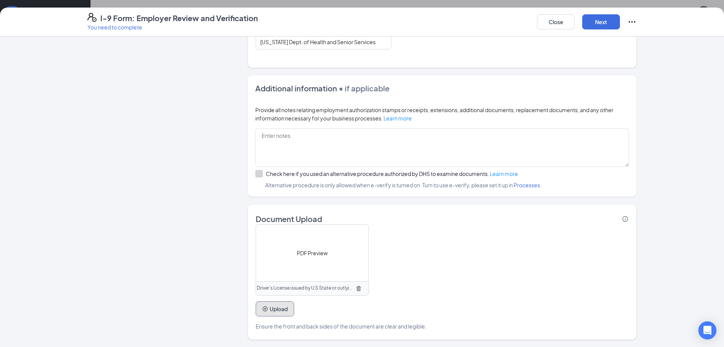
scroll to position [441, 0]
click at [316, 252] on span "PDF Preview" at bounding box center [312, 252] width 31 height 8
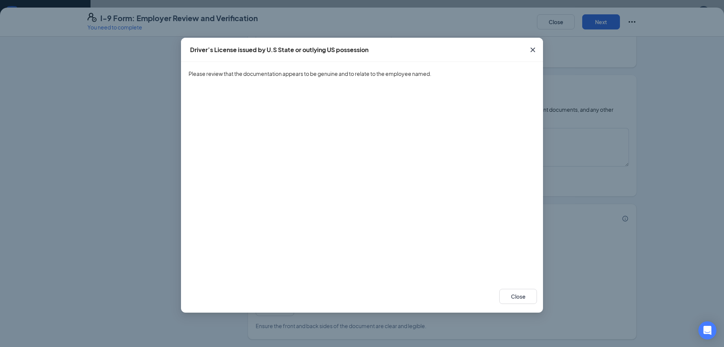
click at [539, 41] on span "Close" at bounding box center [533, 50] width 20 height 20
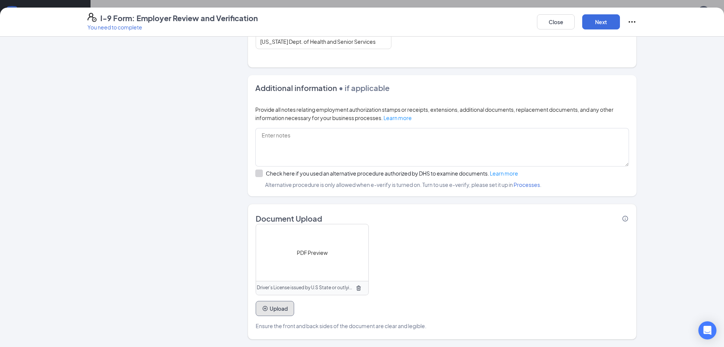
click at [277, 309] on button "Upload" at bounding box center [275, 308] width 38 height 15
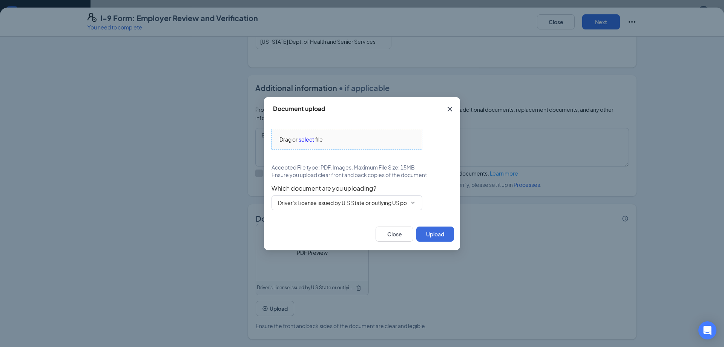
click at [320, 139] on span "file" at bounding box center [319, 139] width 8 height 8
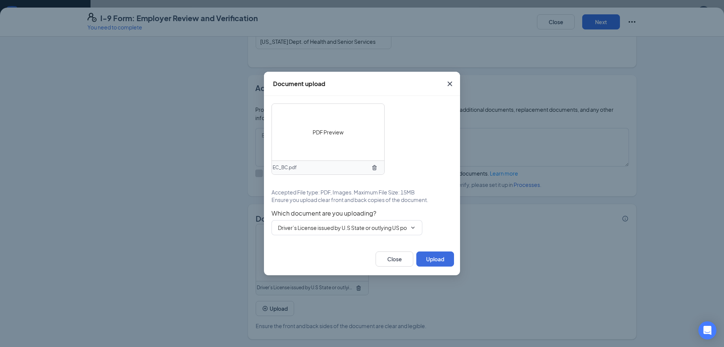
click at [415, 227] on icon "ChevronDown" at bounding box center [413, 227] width 6 height 6
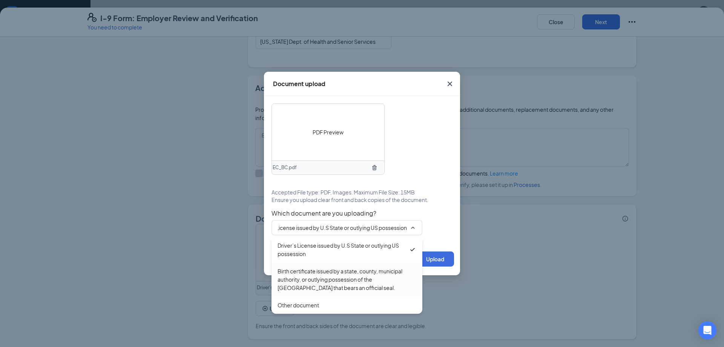
click at [359, 276] on div "Birth certificate issued by a state, county, municipal authority, or outlying p…" at bounding box center [347, 279] width 139 height 25
type input "Birth certificate issued by a state, county, municipal authority, or outlying p…"
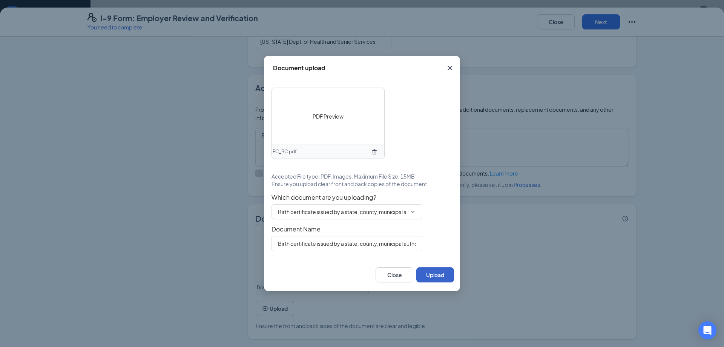
click at [447, 273] on button "Upload" at bounding box center [435, 274] width 38 height 15
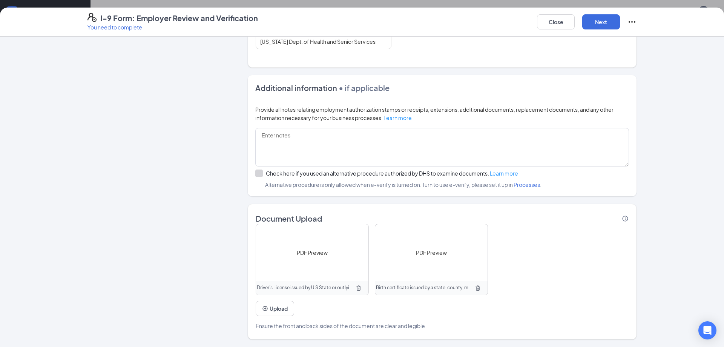
click at [432, 252] on span "PDF Preview" at bounding box center [431, 252] width 31 height 8
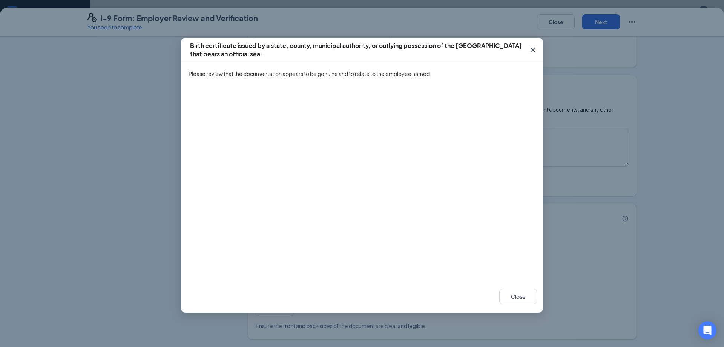
click at [532, 48] on icon "Cross" at bounding box center [533, 50] width 5 height 5
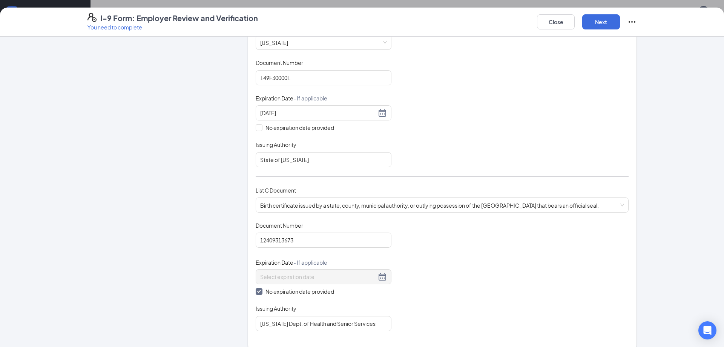
scroll to position [64, 0]
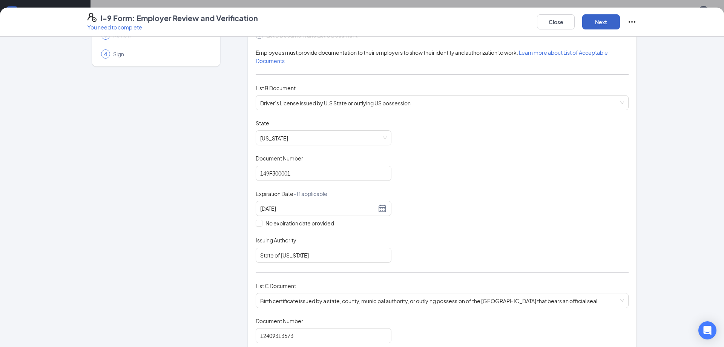
click at [598, 20] on button "Next" at bounding box center [601, 21] width 38 height 15
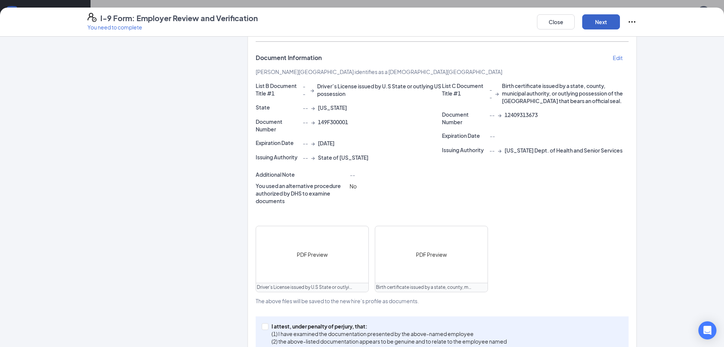
scroll to position [141, 0]
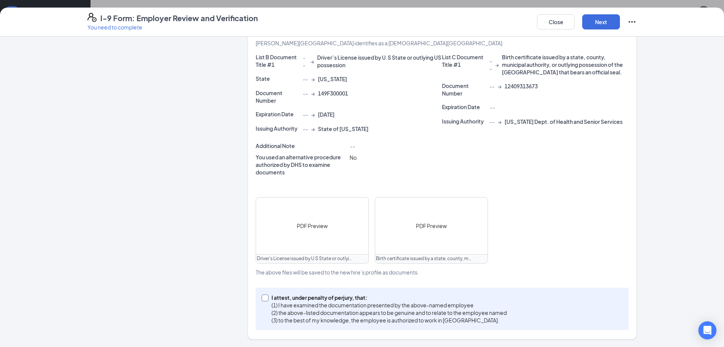
click at [262, 298] on input "I attest, under penalty of [PERSON_NAME], that: (1) I have examined the documen…" at bounding box center [264, 296] width 5 height 5
checkbox input "true"
click at [604, 25] on button "Next" at bounding box center [601, 21] width 38 height 15
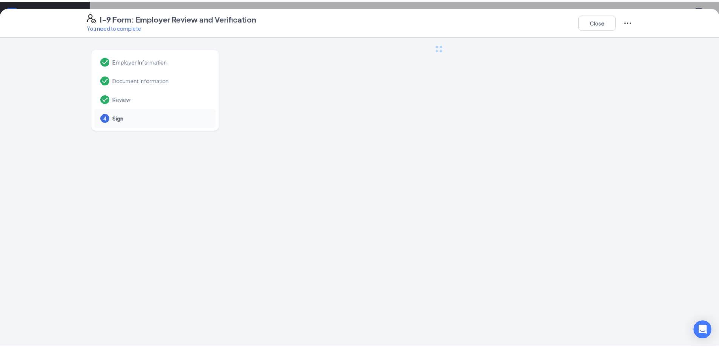
scroll to position [0, 0]
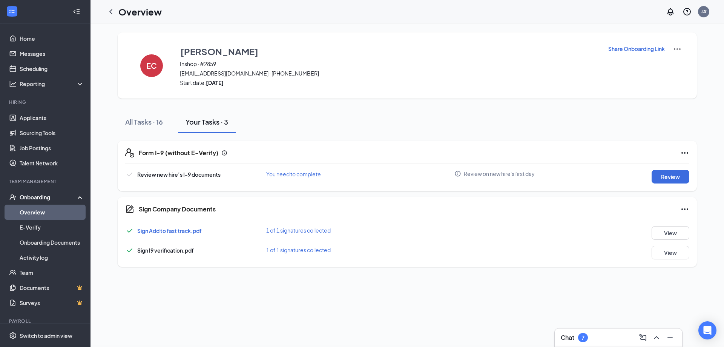
click at [369, 107] on div "I-9 Form: Employer Review and Verification You need to complete Close Employer …" at bounding box center [362, 173] width 724 height 347
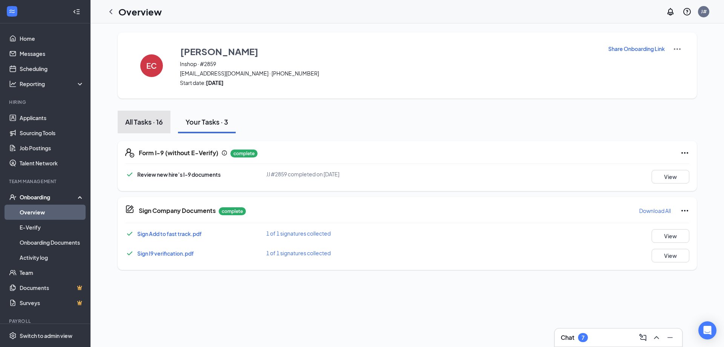
click at [152, 125] on div "All Tasks · 16" at bounding box center [144, 121] width 38 height 9
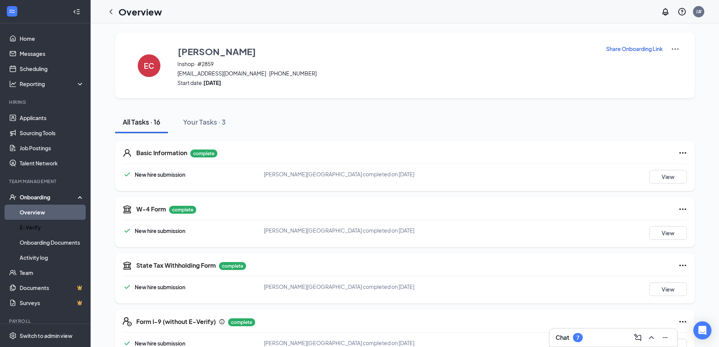
click at [48, 214] on link "Overview" at bounding box center [52, 211] width 65 height 15
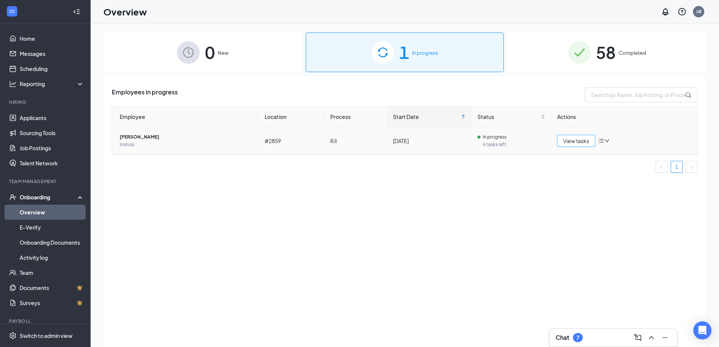
click at [590, 141] on button "View tasks" at bounding box center [576, 141] width 38 height 12
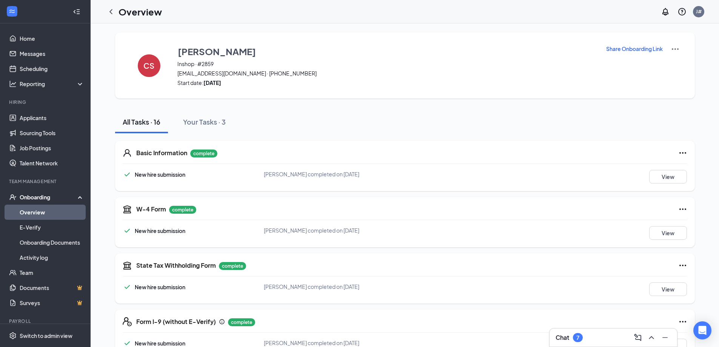
click at [32, 211] on link "Overview" at bounding box center [52, 211] width 65 height 15
